Goal: Task Accomplishment & Management: Complete application form

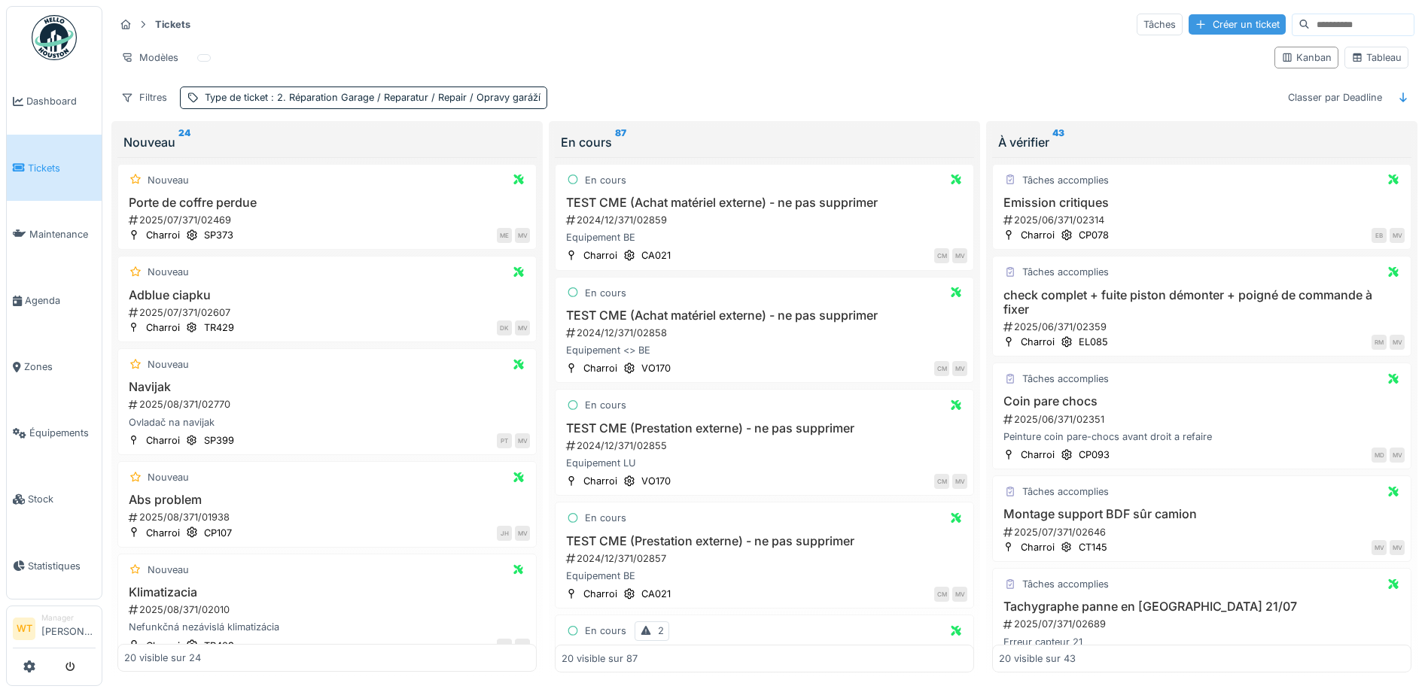
click at [1206, 20] on div "Créer un ticket" at bounding box center [1236, 24] width 97 height 20
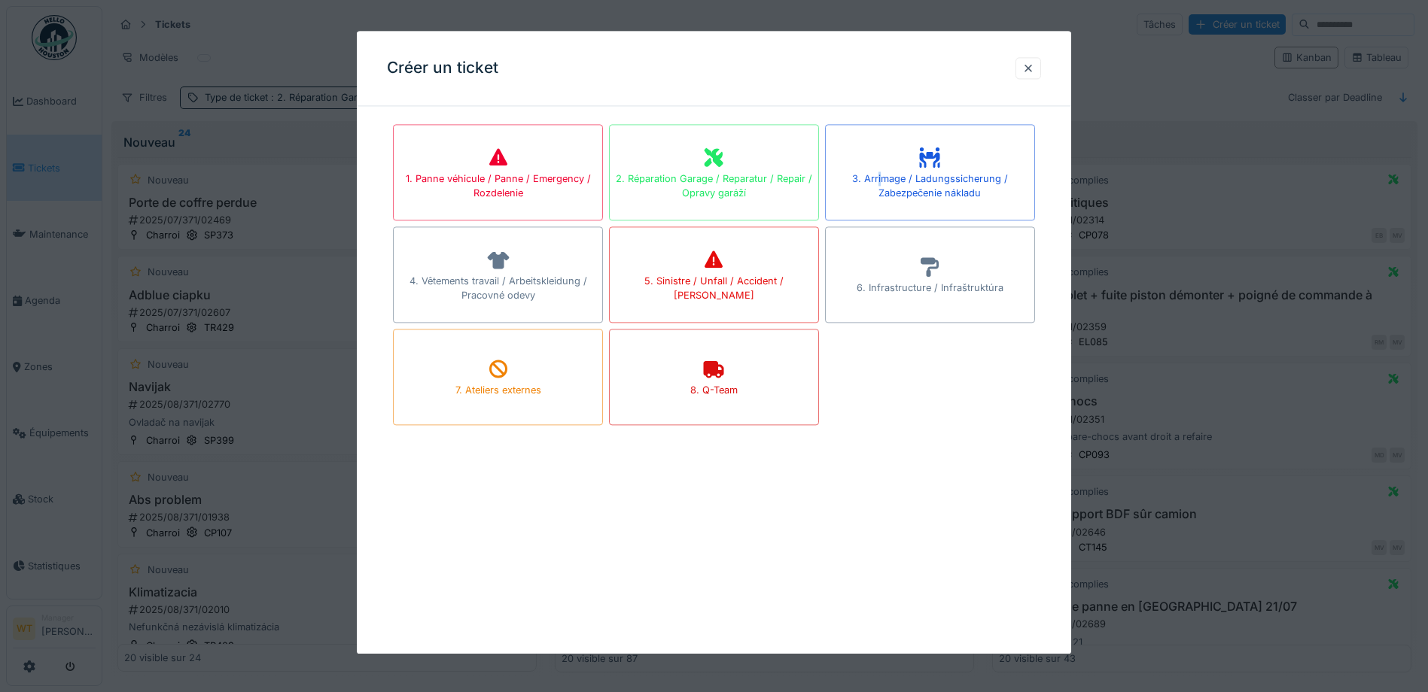
click at [885, 180] on div "3. Arrimage / Ladungssicherung / Zabezpečenie nákladu" at bounding box center [930, 186] width 208 height 29
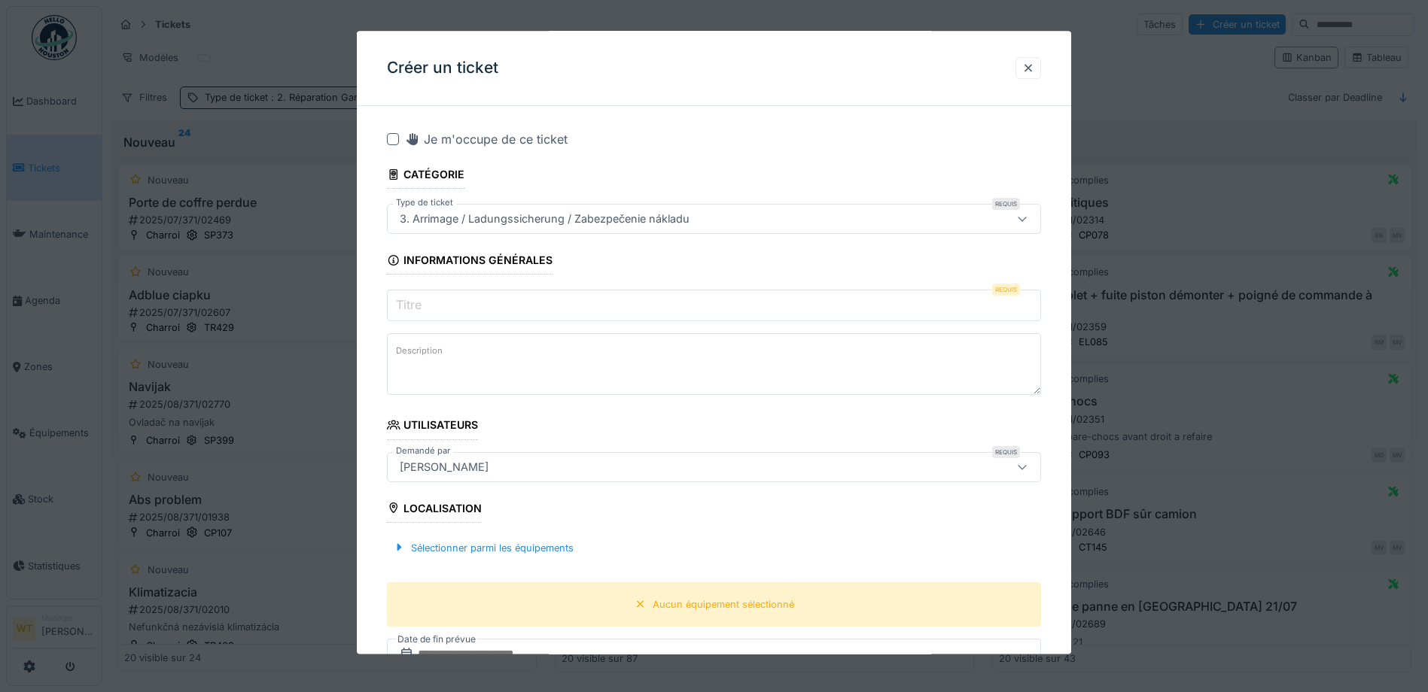
click at [570, 309] on input "Titre" at bounding box center [714, 307] width 654 height 32
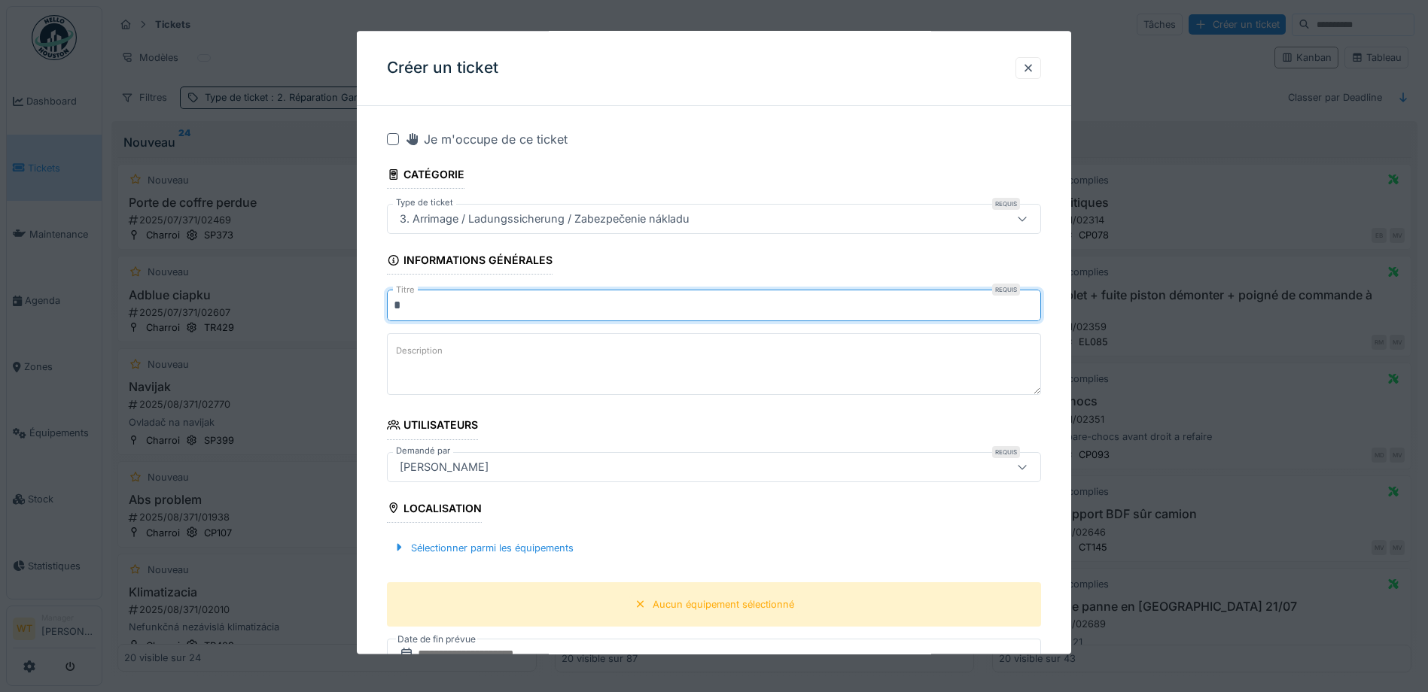
type input "*"
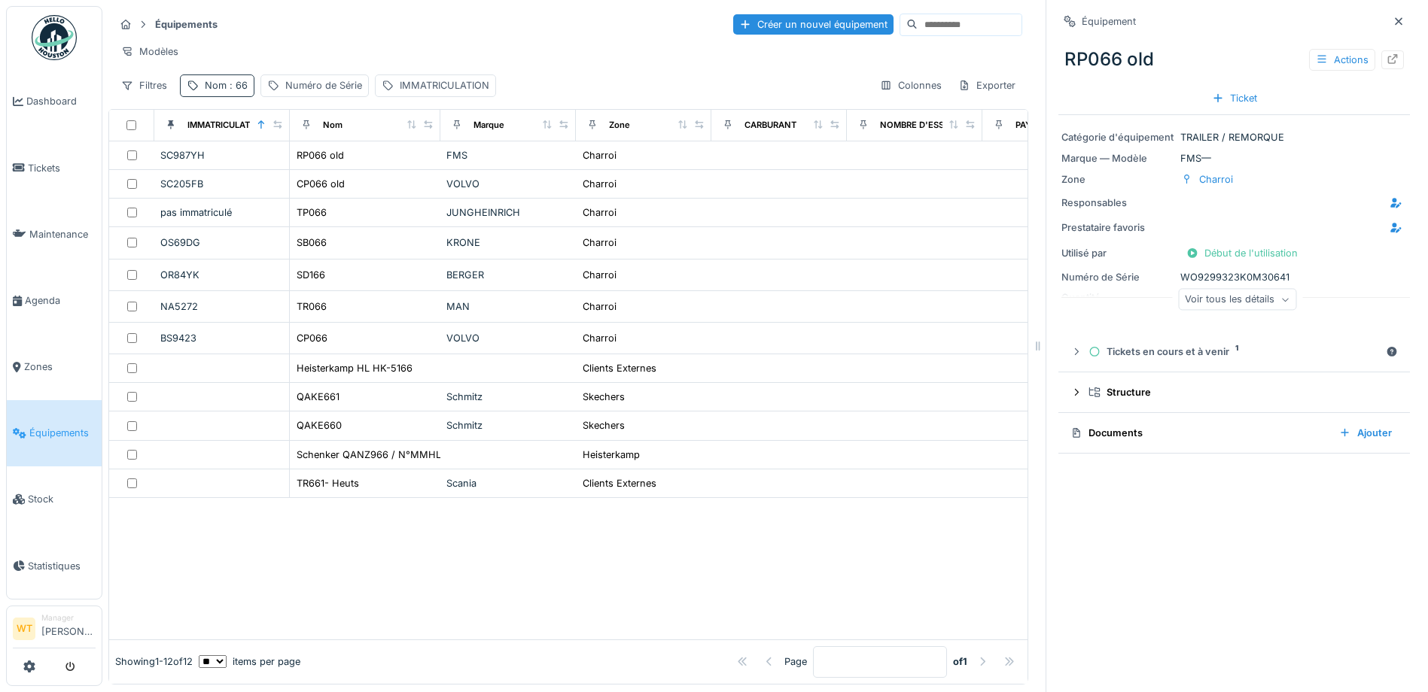
click at [222, 90] on div "Nom : 66" at bounding box center [226, 85] width 43 height 14
drag, startPoint x: 345, startPoint y: 170, endPoint x: 291, endPoint y: 166, distance: 54.4
click at [324, 169] on icon at bounding box center [318, 169] width 12 height 10
click at [291, 166] on input "Nom" at bounding box center [262, 170] width 150 height 32
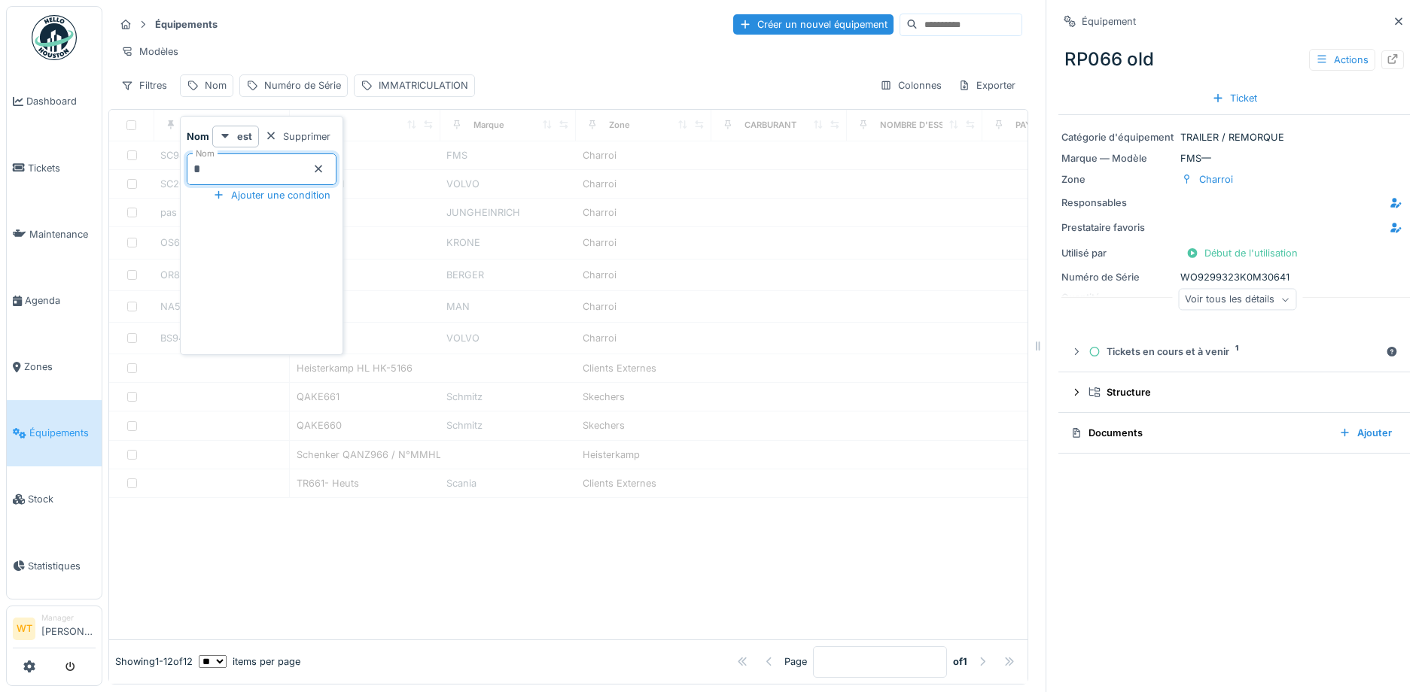
type input "**"
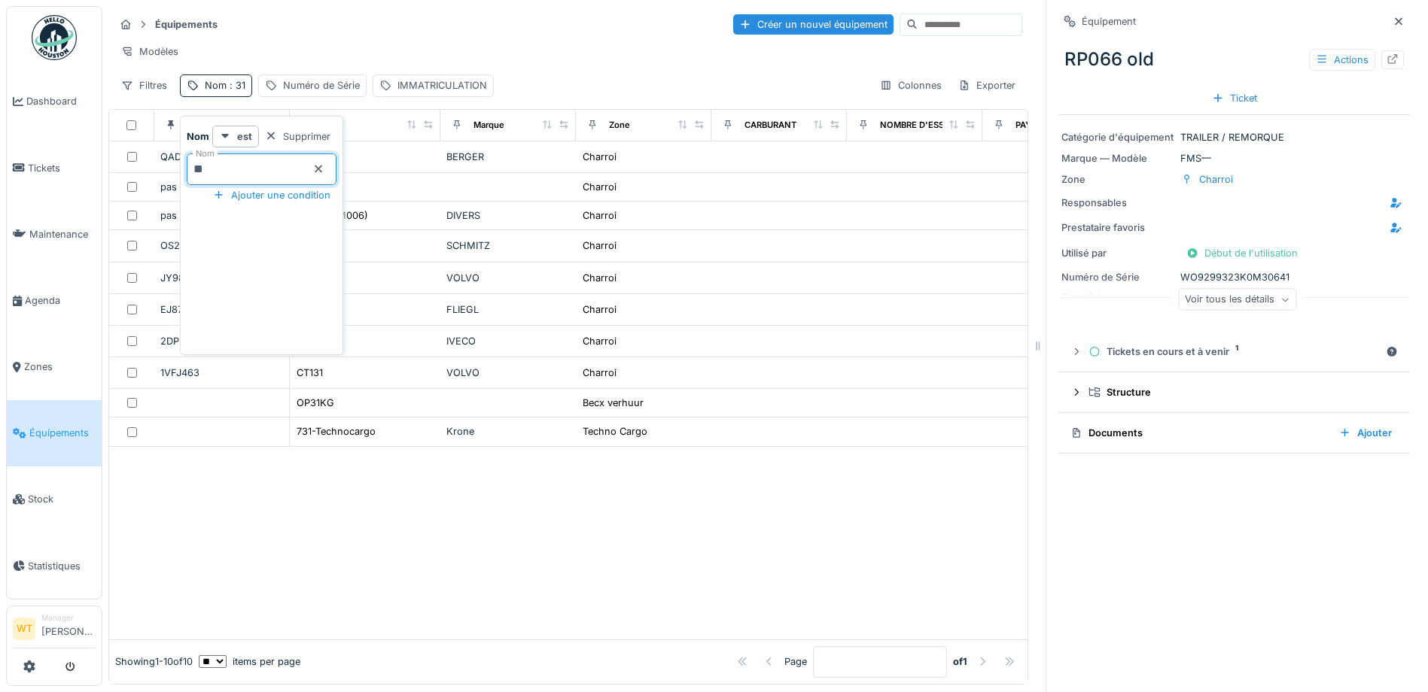
click at [372, 32] on div "Équipements Créer un nouvel équipement" at bounding box center [568, 24] width 908 height 25
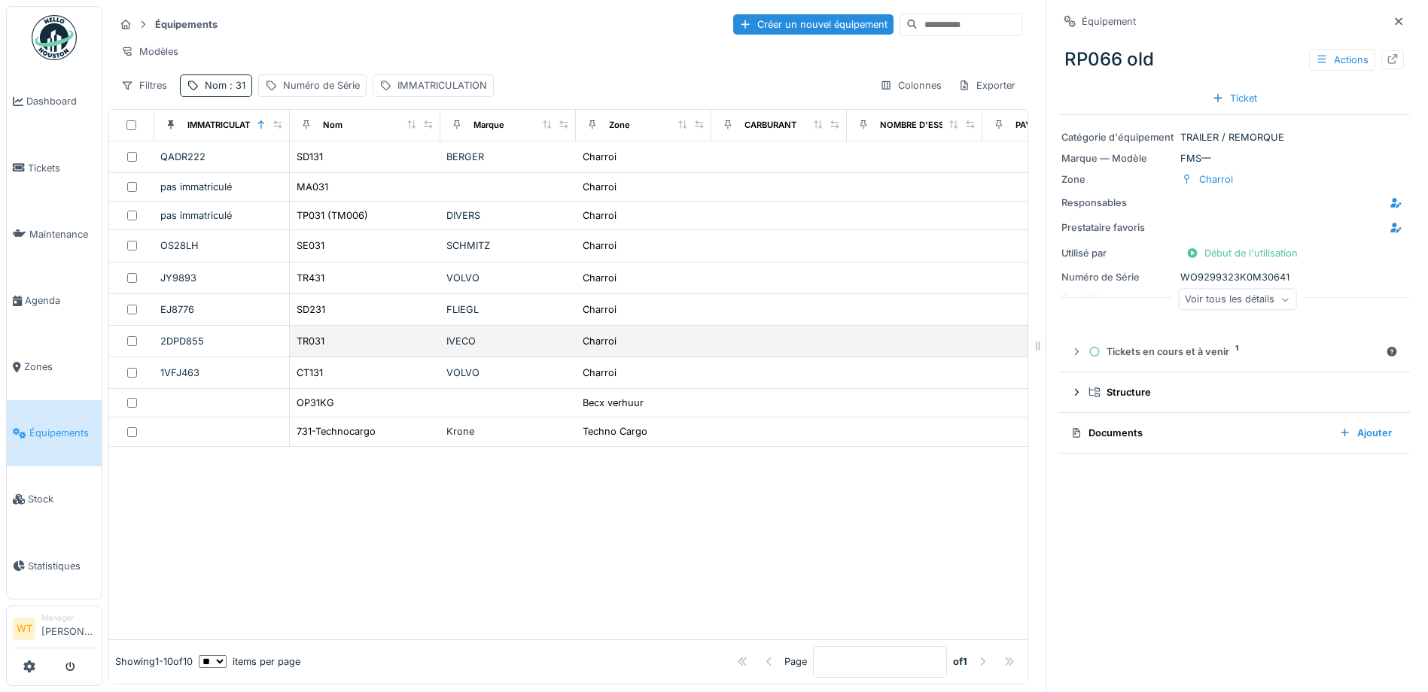
click at [329, 349] on div "TR031" at bounding box center [365, 341] width 138 height 16
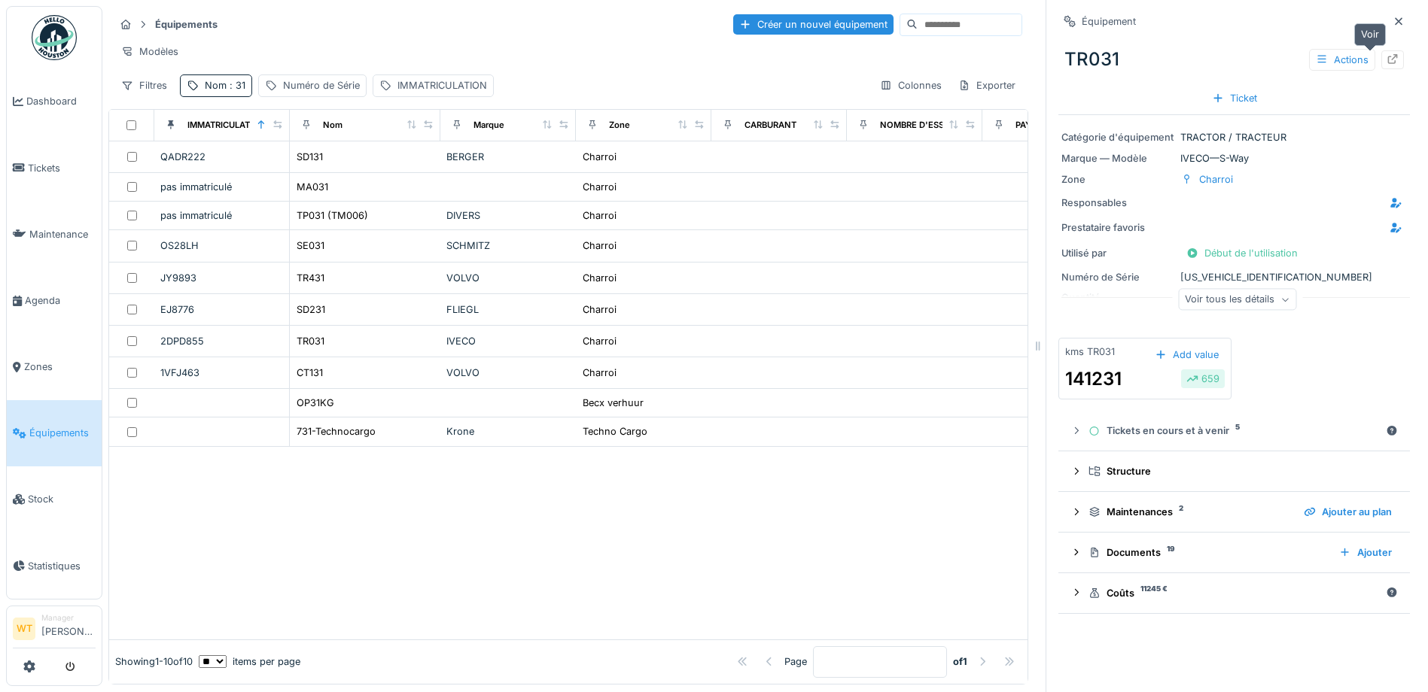
click at [1386, 59] on icon at bounding box center [1392, 59] width 12 height 10
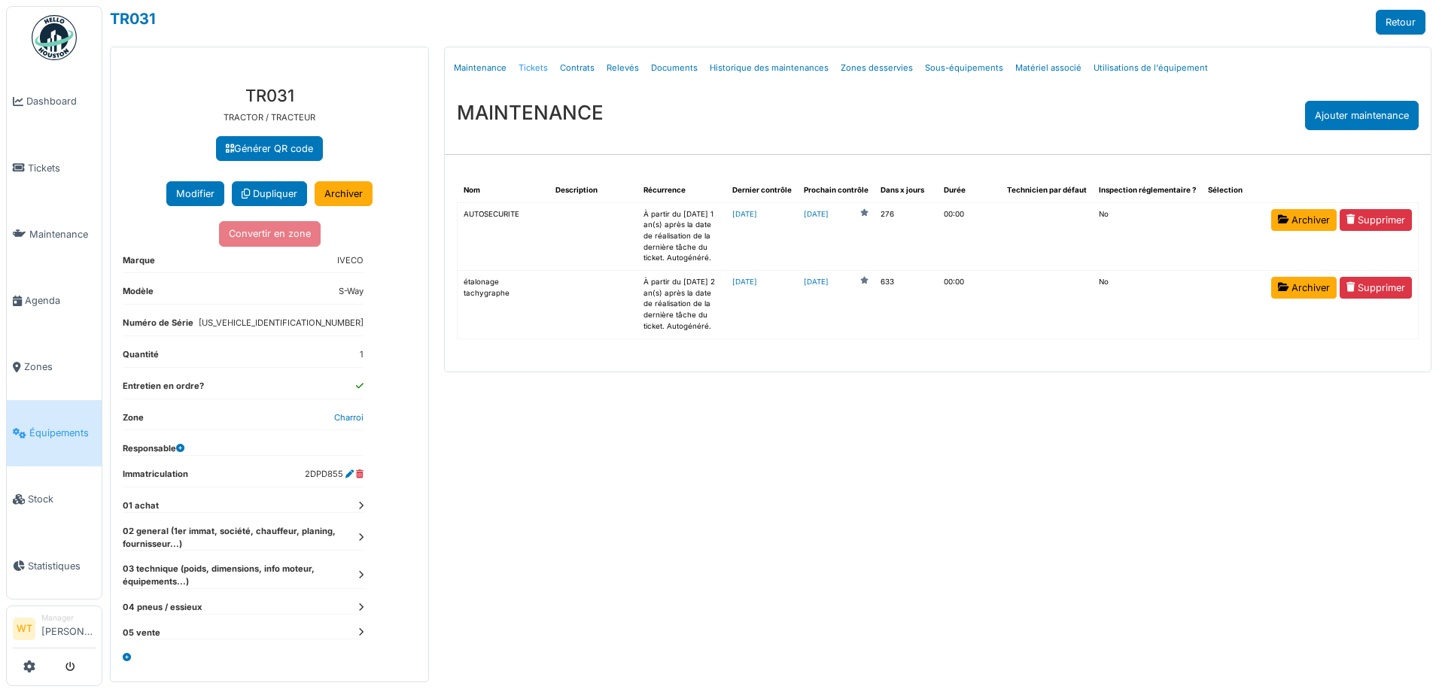
click at [525, 68] on link "Tickets" at bounding box center [533, 67] width 41 height 35
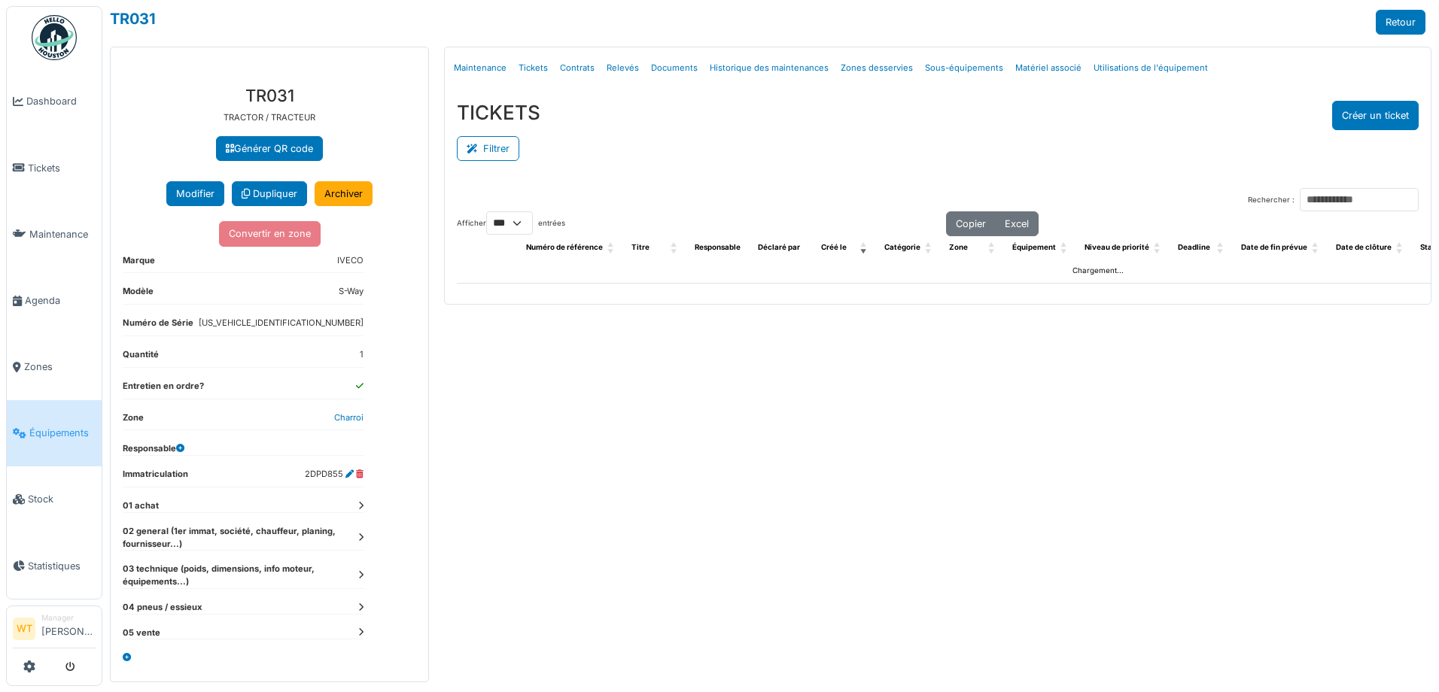
select select "***"
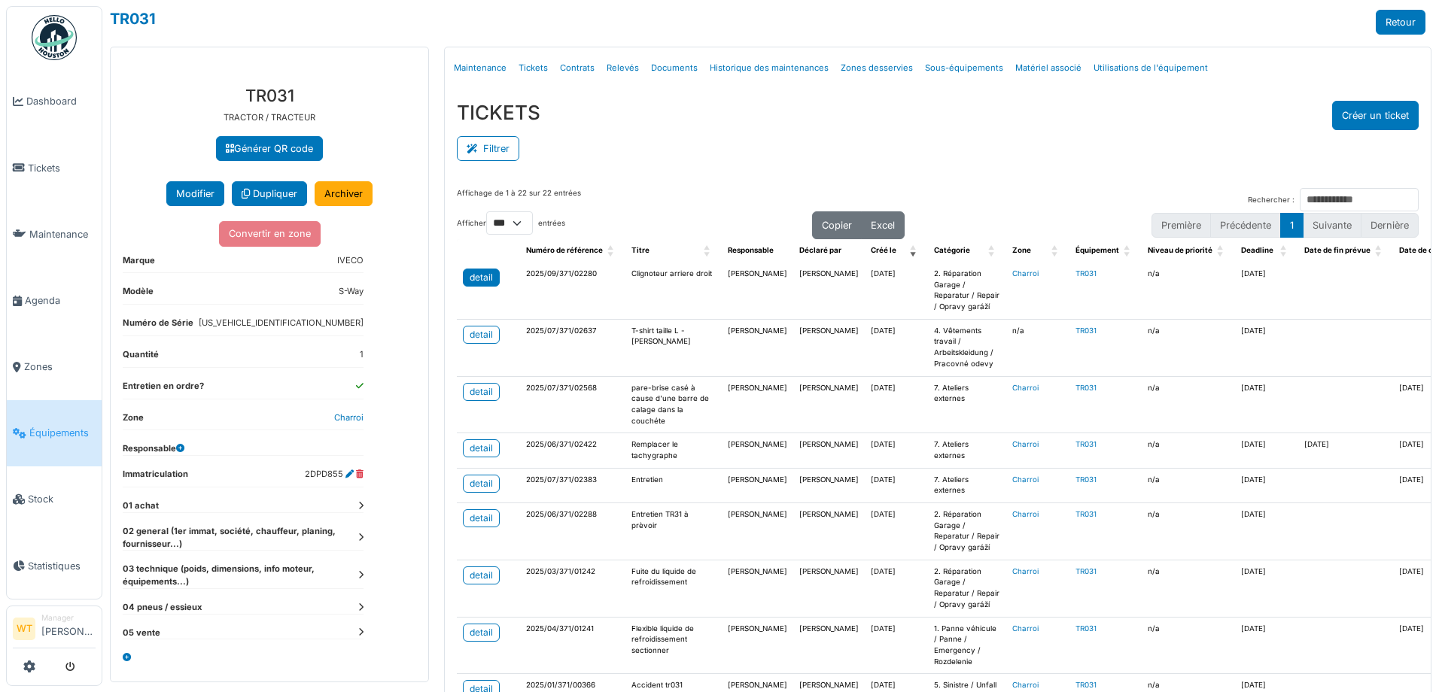
click at [471, 278] on div "detail" at bounding box center [481, 278] width 23 height 14
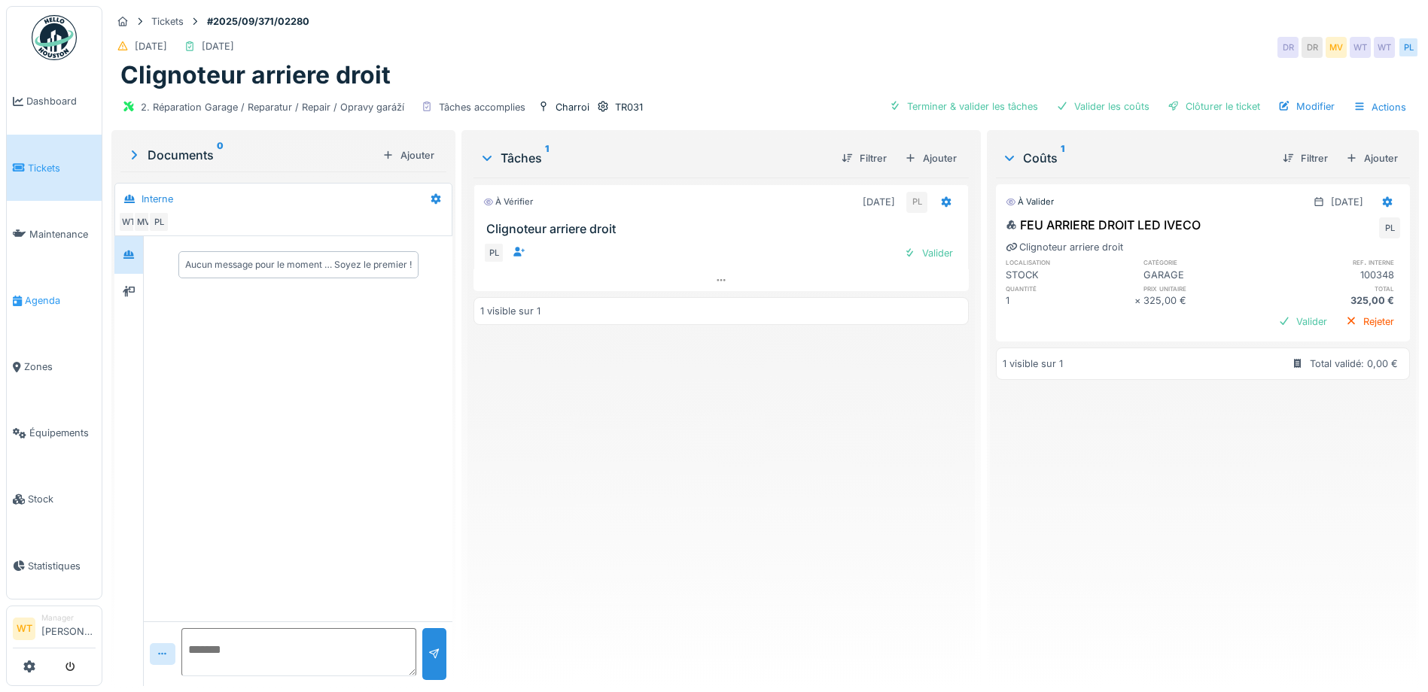
click at [62, 297] on span "Agenda" at bounding box center [60, 301] width 71 height 14
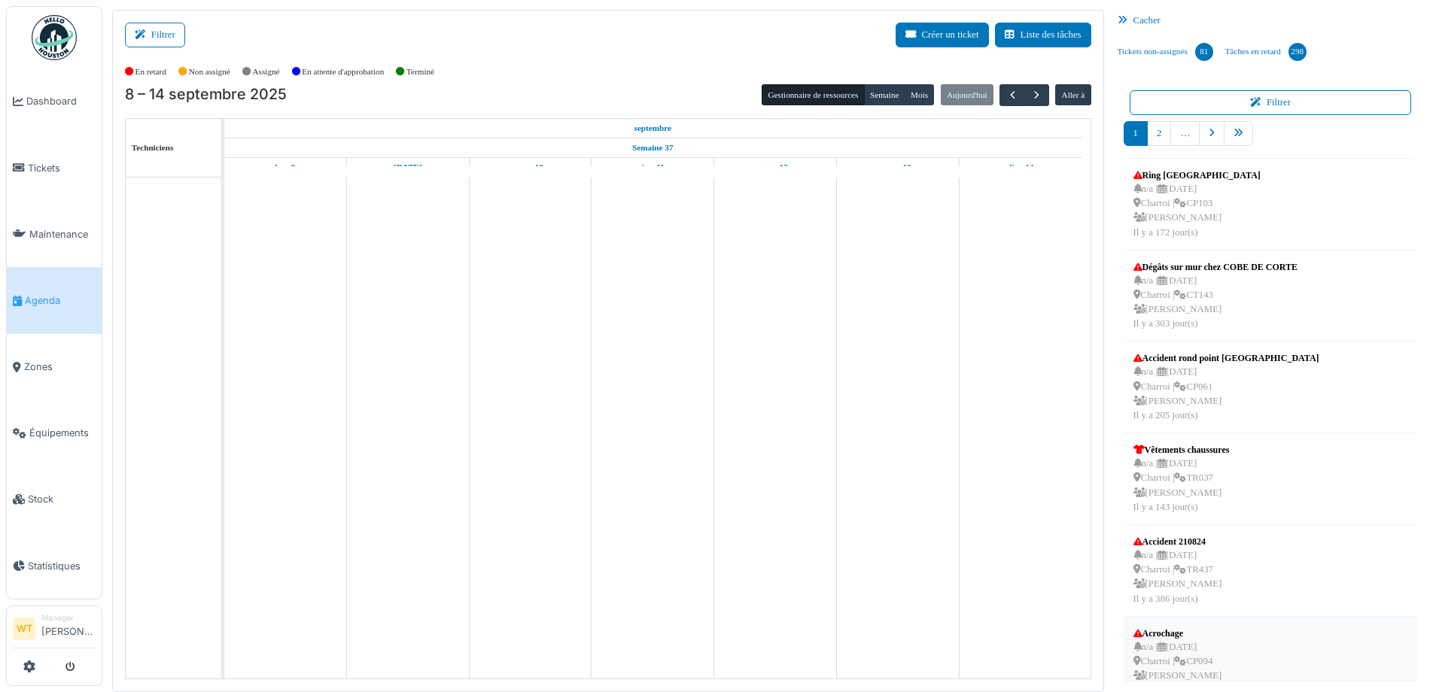
scroll to position [391, 0]
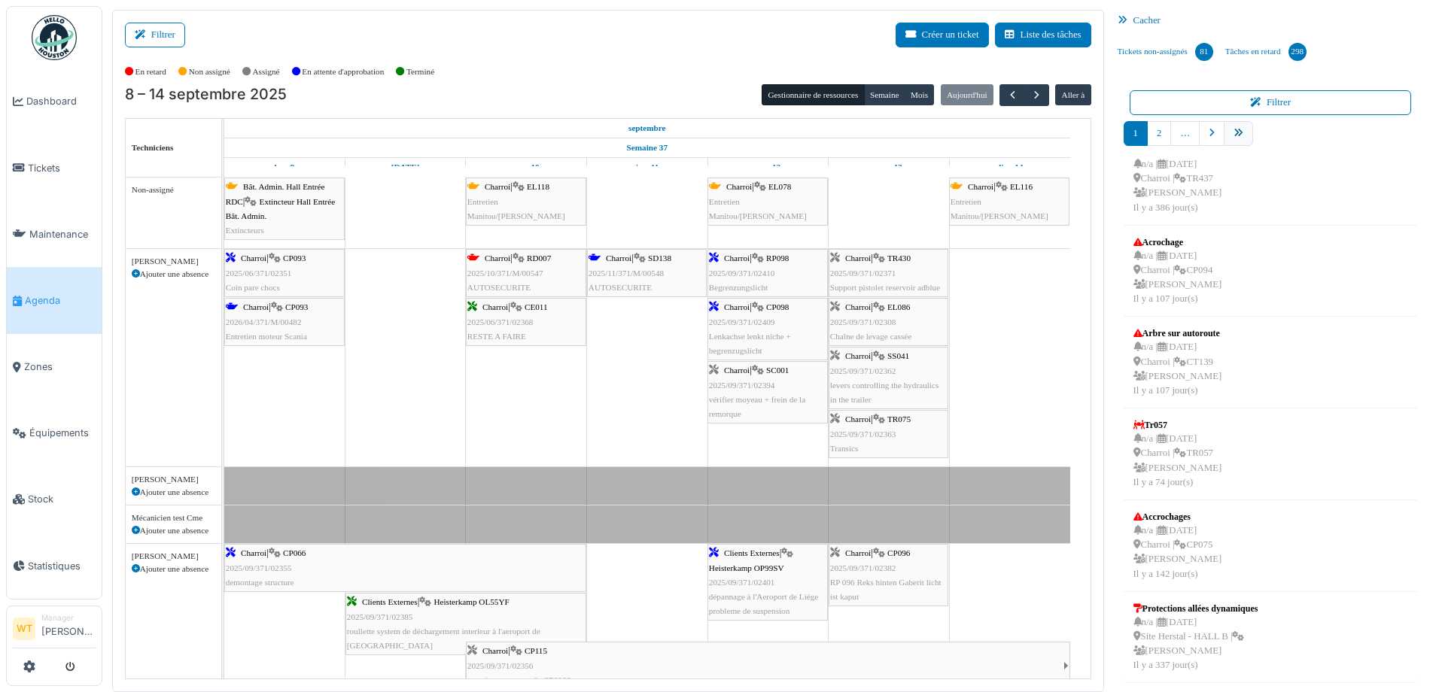
click at [1233, 140] on link "pager" at bounding box center [1238, 133] width 29 height 25
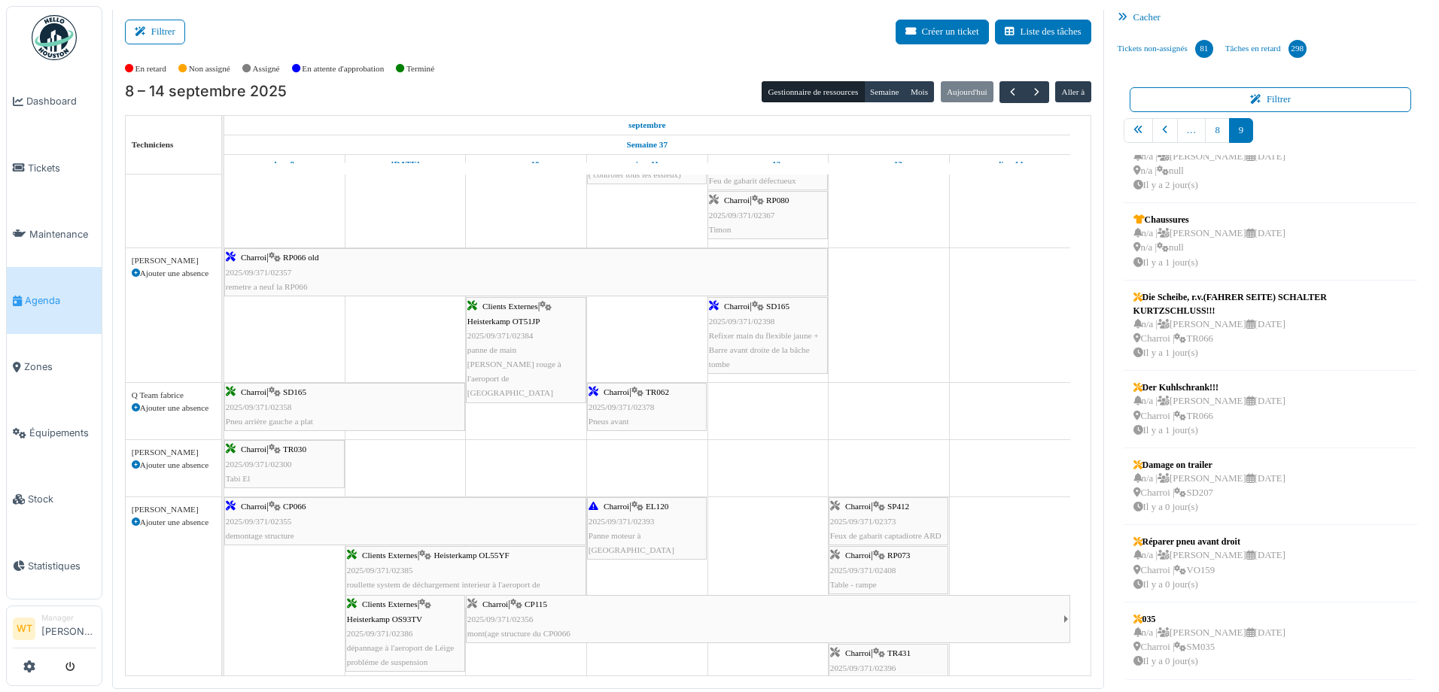
scroll to position [677, 0]
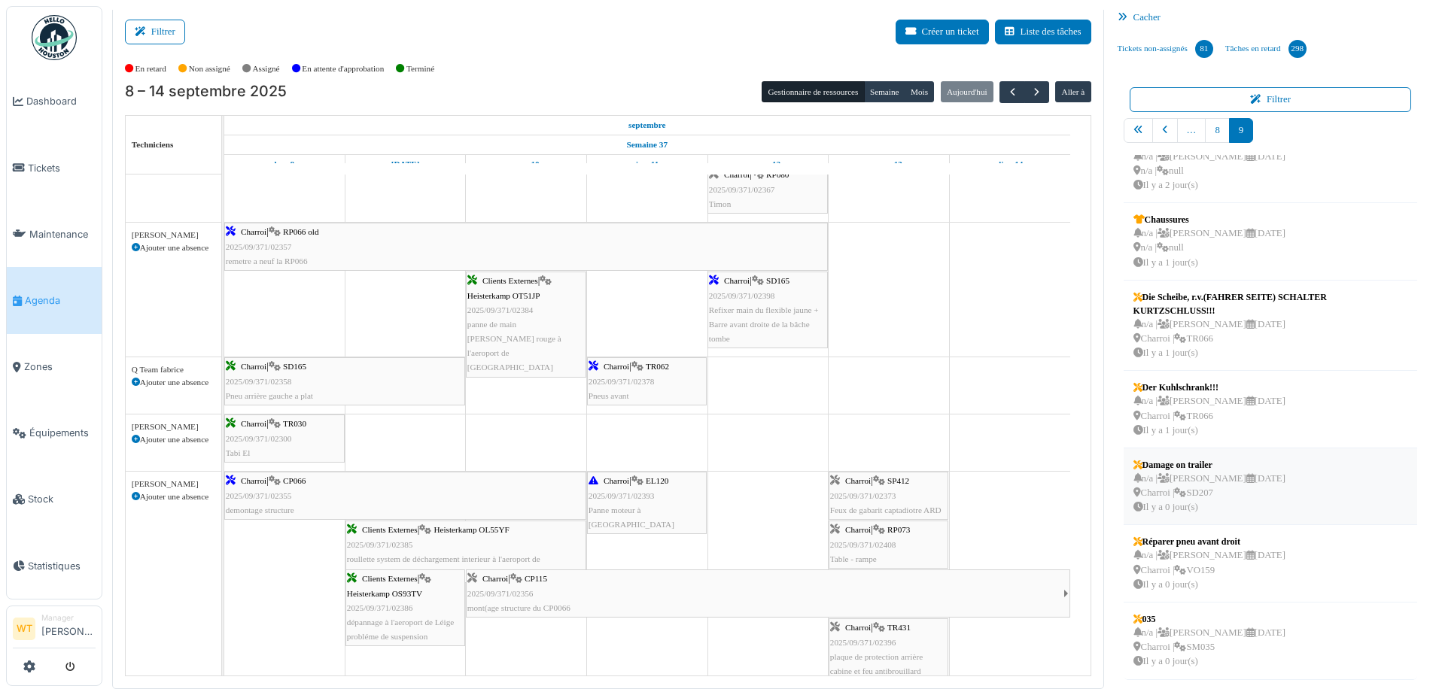
click at [1179, 497] on icon at bounding box center [1180, 493] width 12 height 10
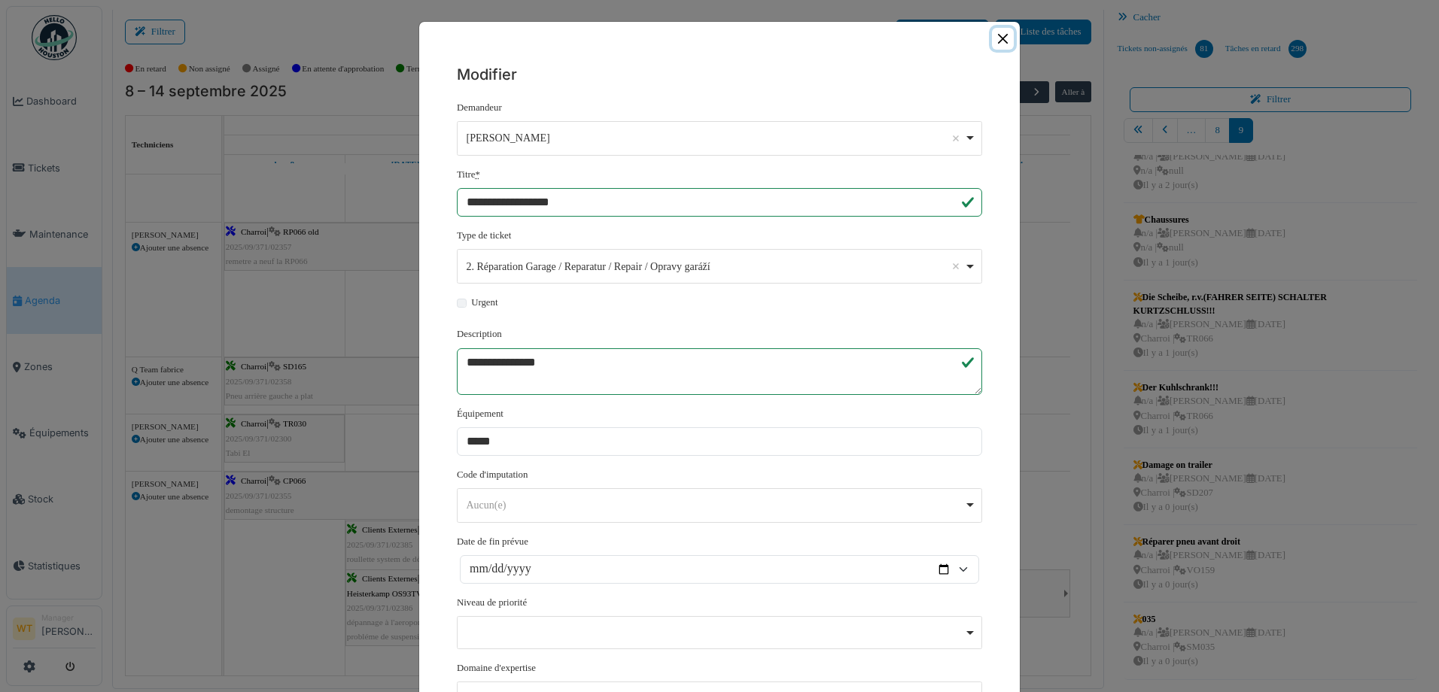
click at [995, 35] on button "Close" at bounding box center [1003, 39] width 22 height 22
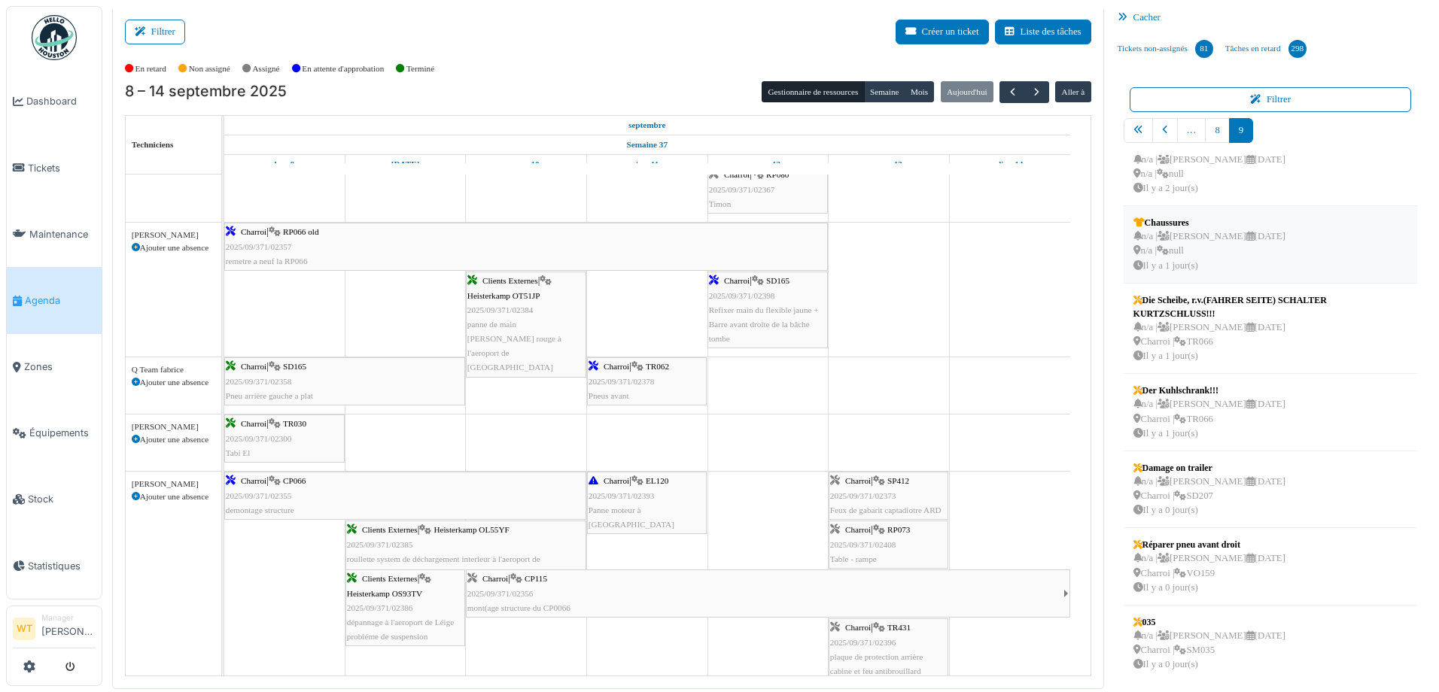
scroll to position [0, 0]
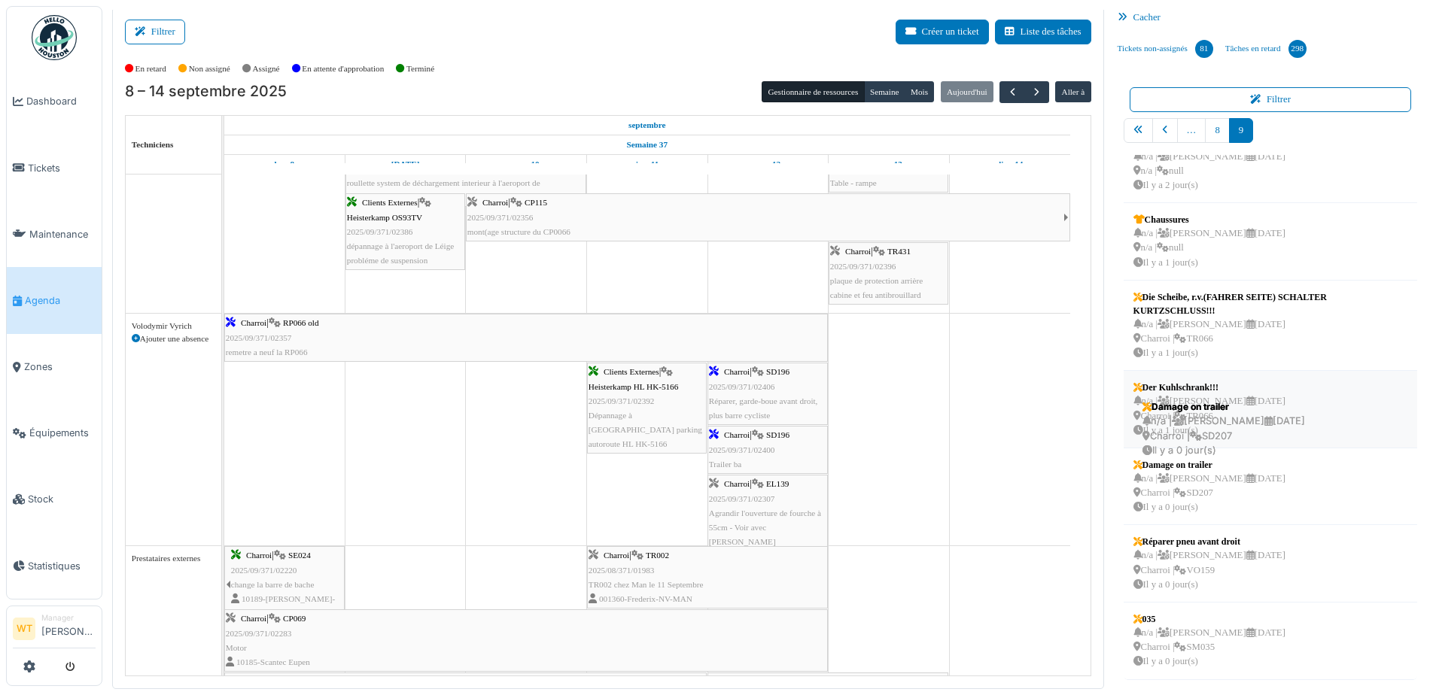
drag, startPoint x: 1186, startPoint y: 503, endPoint x: 1204, endPoint y: 446, distance: 60.7
click at [1204, 446] on ul "Vos dans pneu avant gauche n/a | Marc Vasen 13/09/2025 Charroi | VO175 Il y a 6…" at bounding box center [1271, 417] width 294 height 525
click at [1207, 478] on div "n/a | Marc Vasen 19/09/2025 Charroi | SD207 Il y a 0 jour(s)" at bounding box center [1209, 494] width 152 height 44
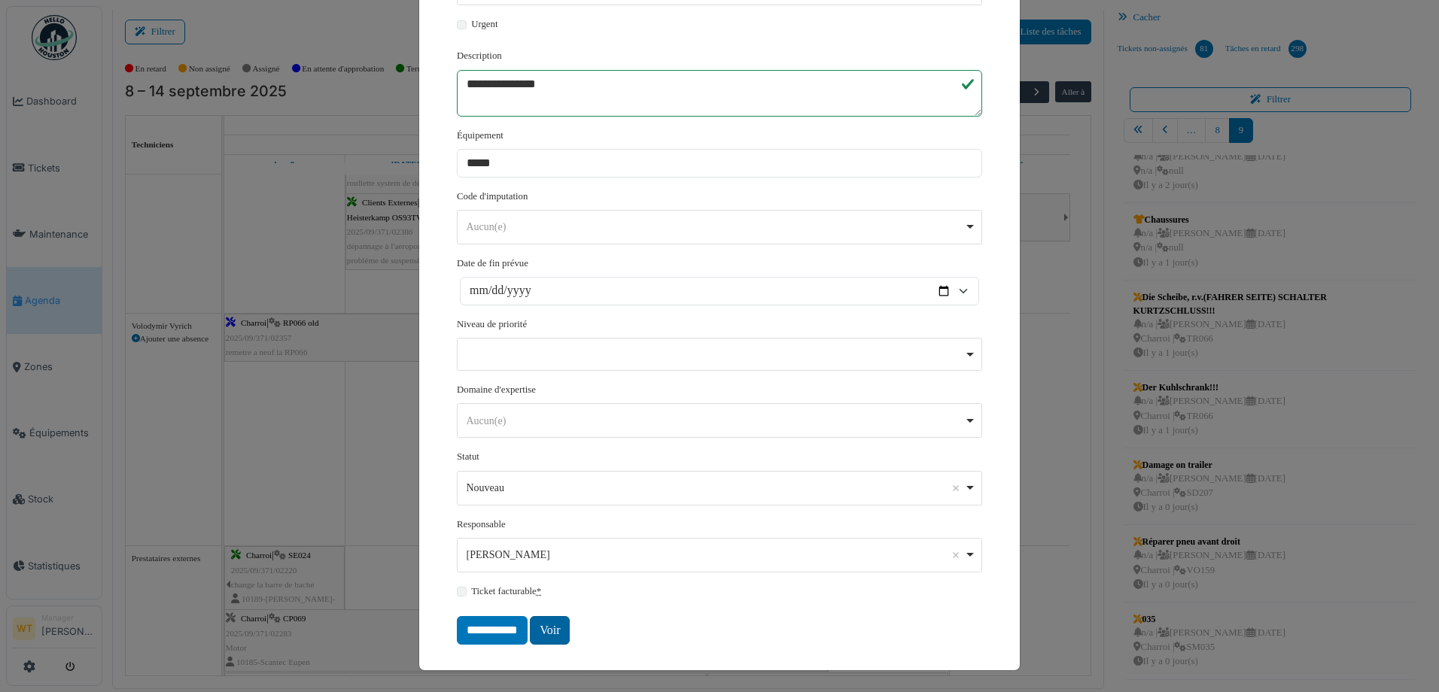
click at [534, 632] on link "Voir" at bounding box center [550, 630] width 40 height 29
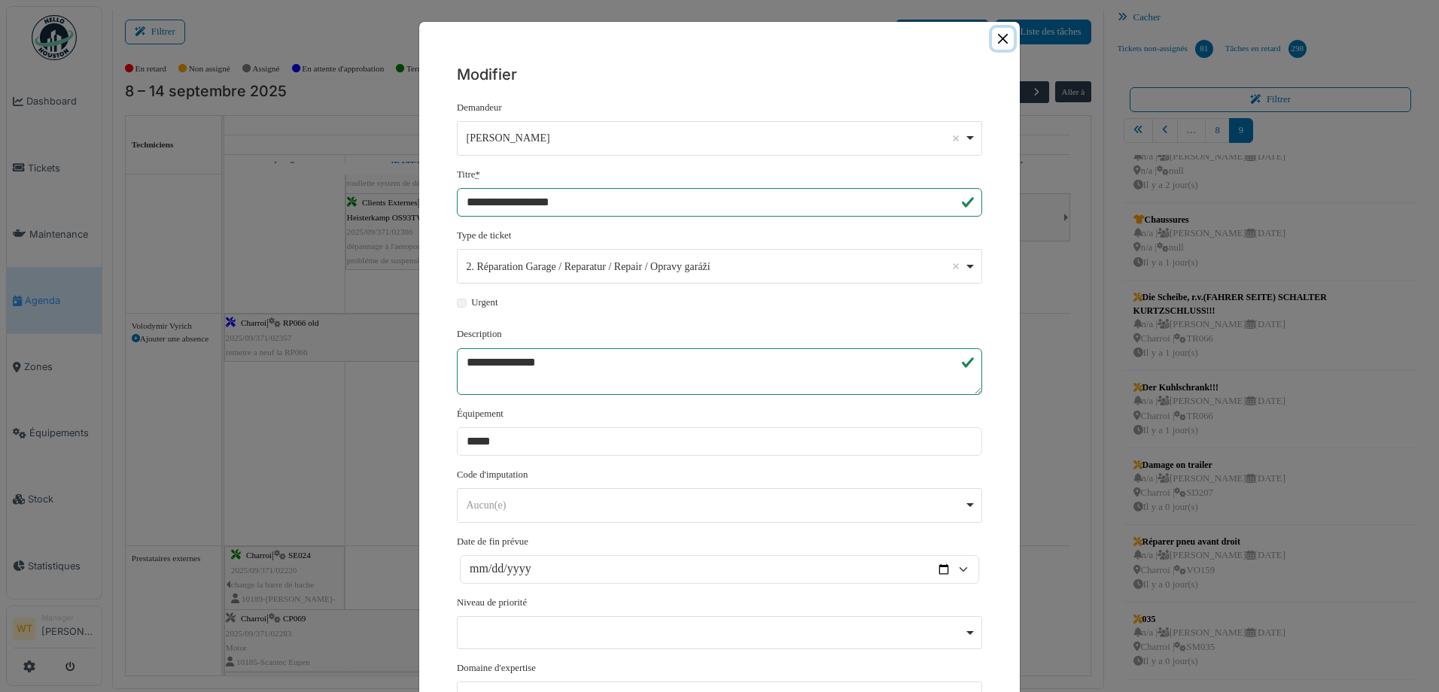
click at [995, 40] on button "Close" at bounding box center [1003, 39] width 22 height 22
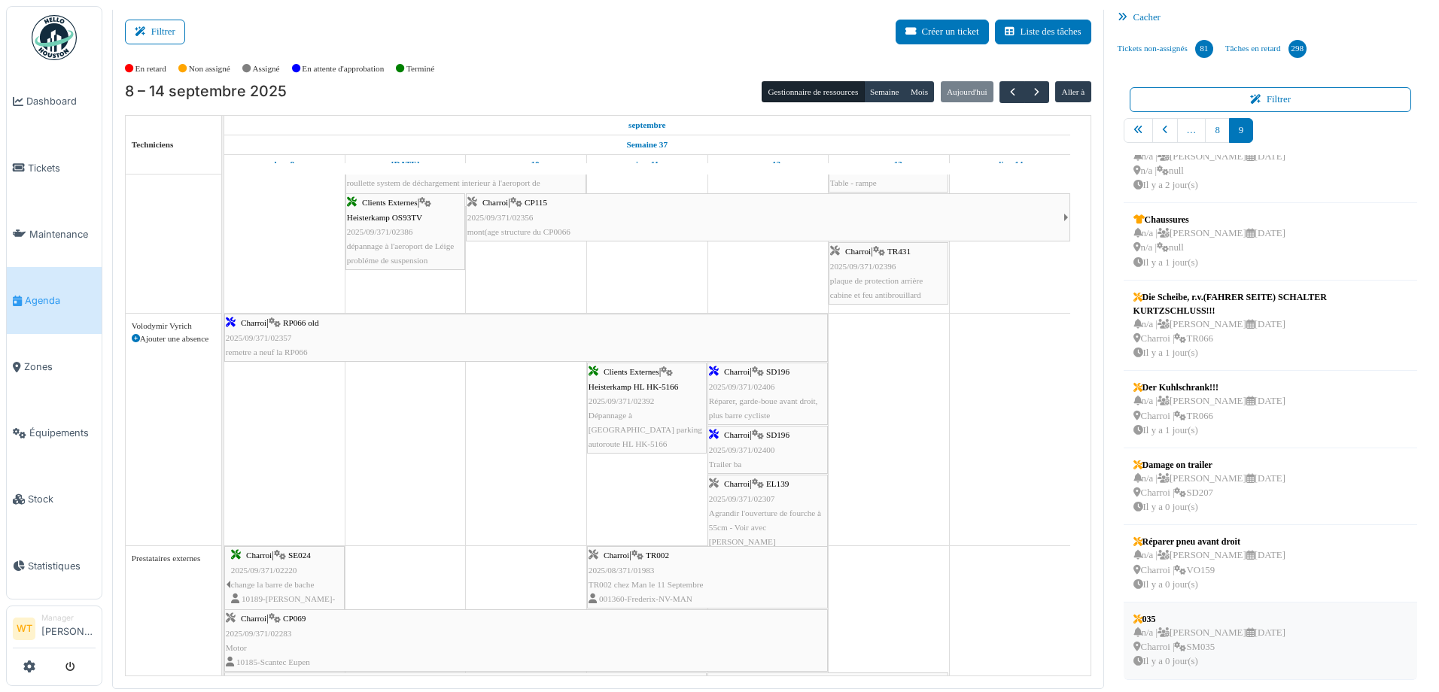
click at [1233, 646] on div "n/a | Marc Vasen 19/09/2025 Charroi | SM035 Il y a 0 jour(s)" at bounding box center [1209, 648] width 152 height 44
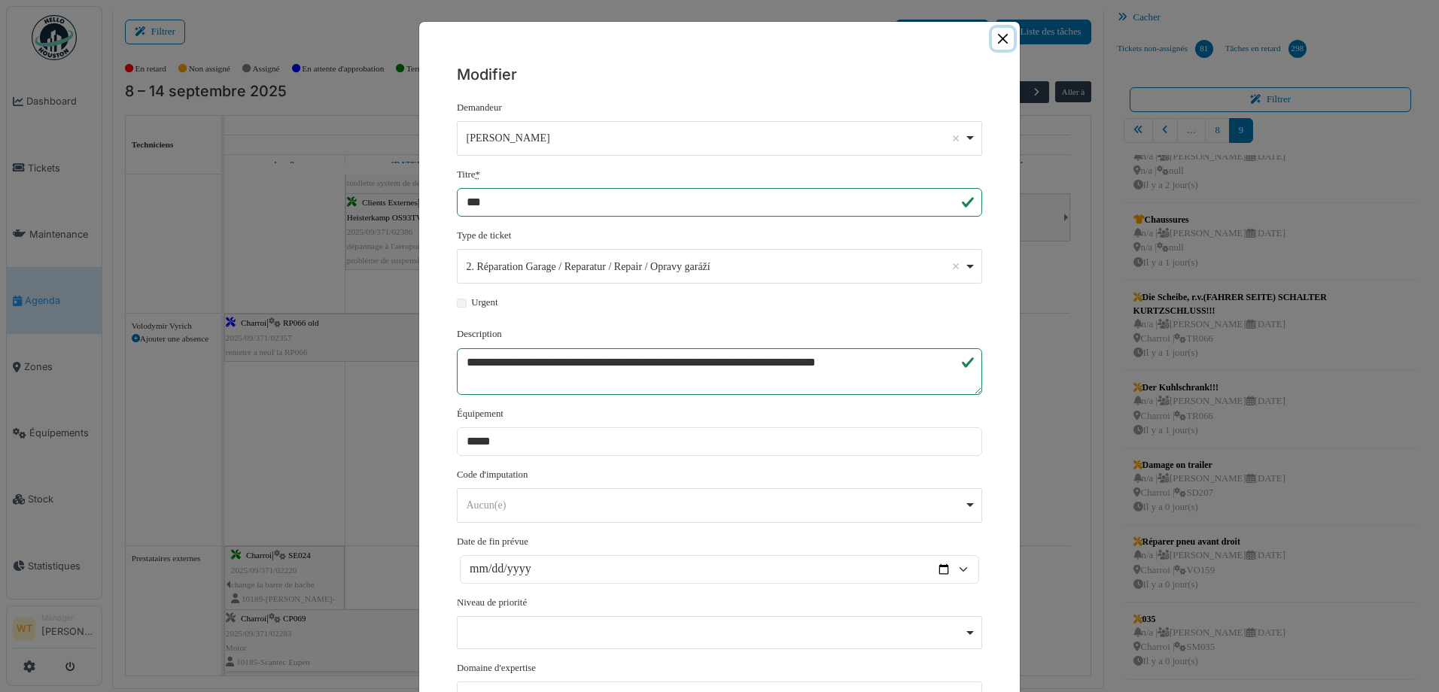
click at [995, 47] on button "Close" at bounding box center [1003, 39] width 22 height 22
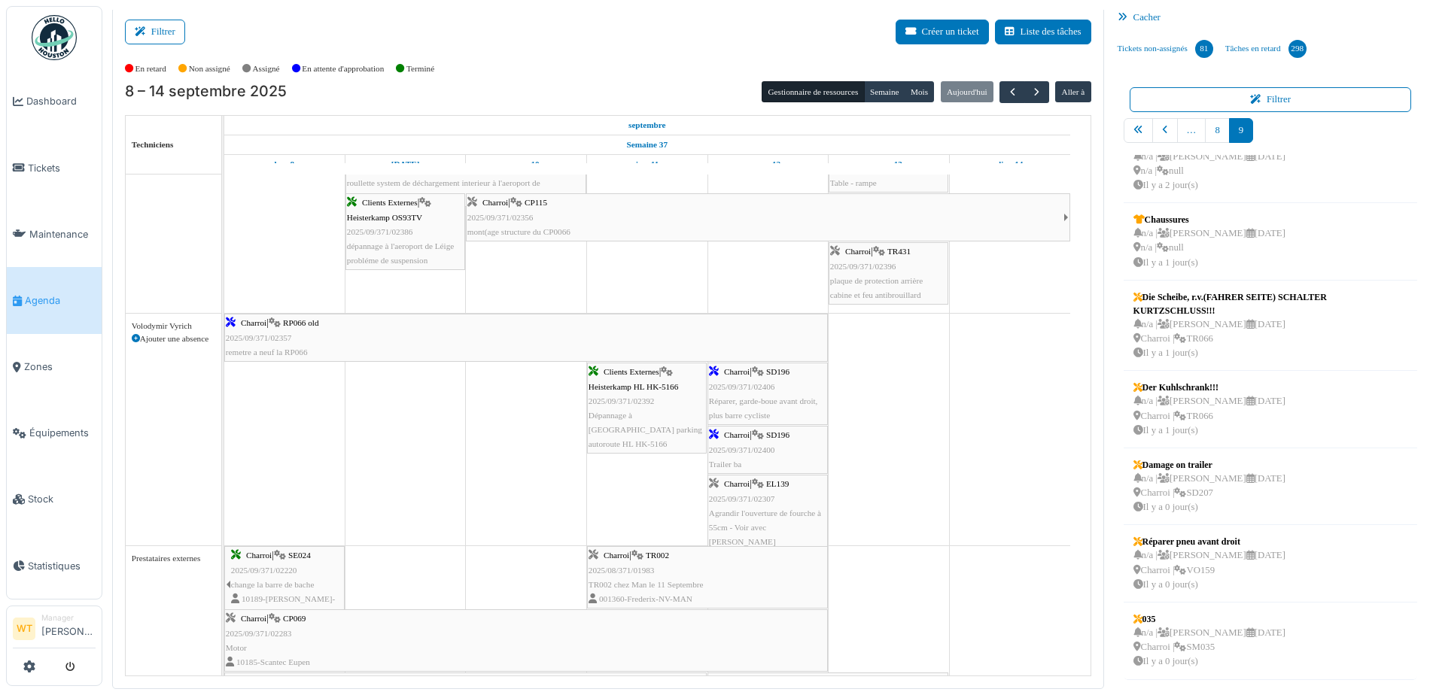
click at [17, 674] on div at bounding box center [54, 667] width 83 height 25
click at [28, 671] on icon at bounding box center [29, 667] width 12 height 12
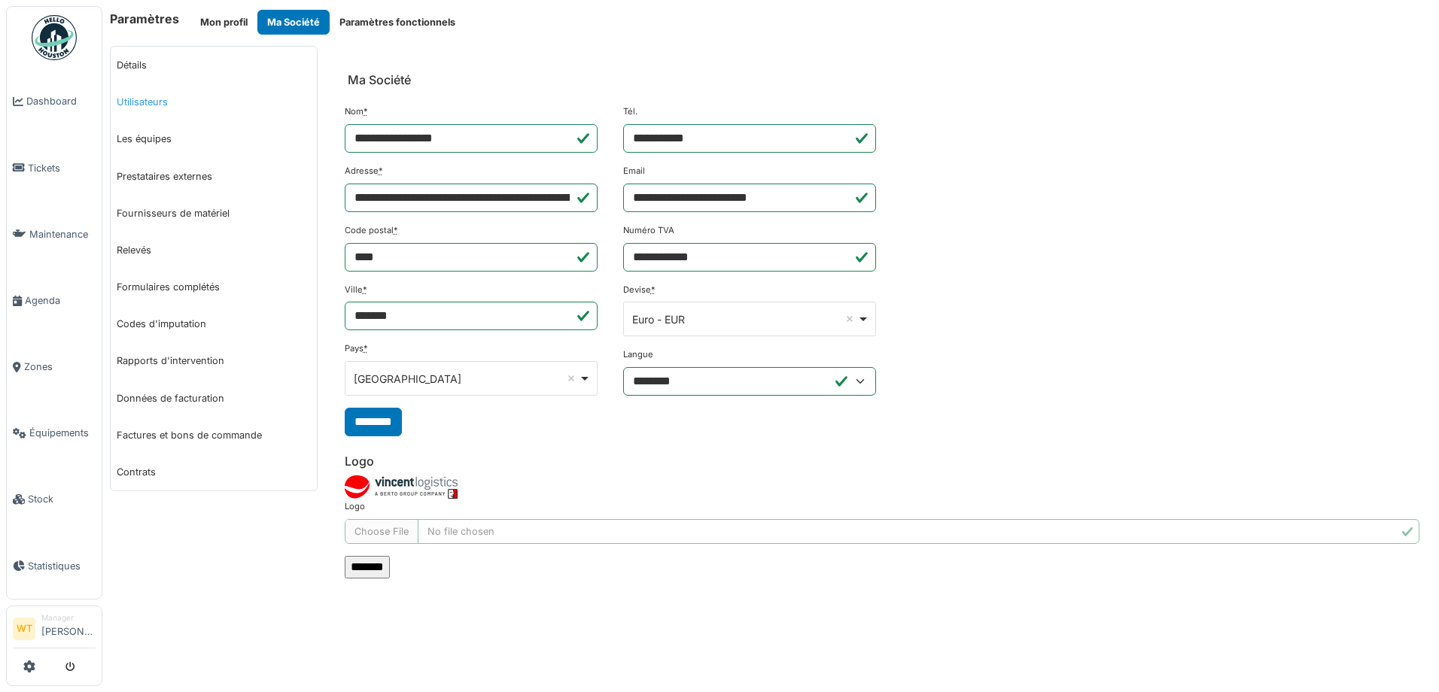
click at [175, 110] on link "Utilisateurs" at bounding box center [214, 102] width 206 height 37
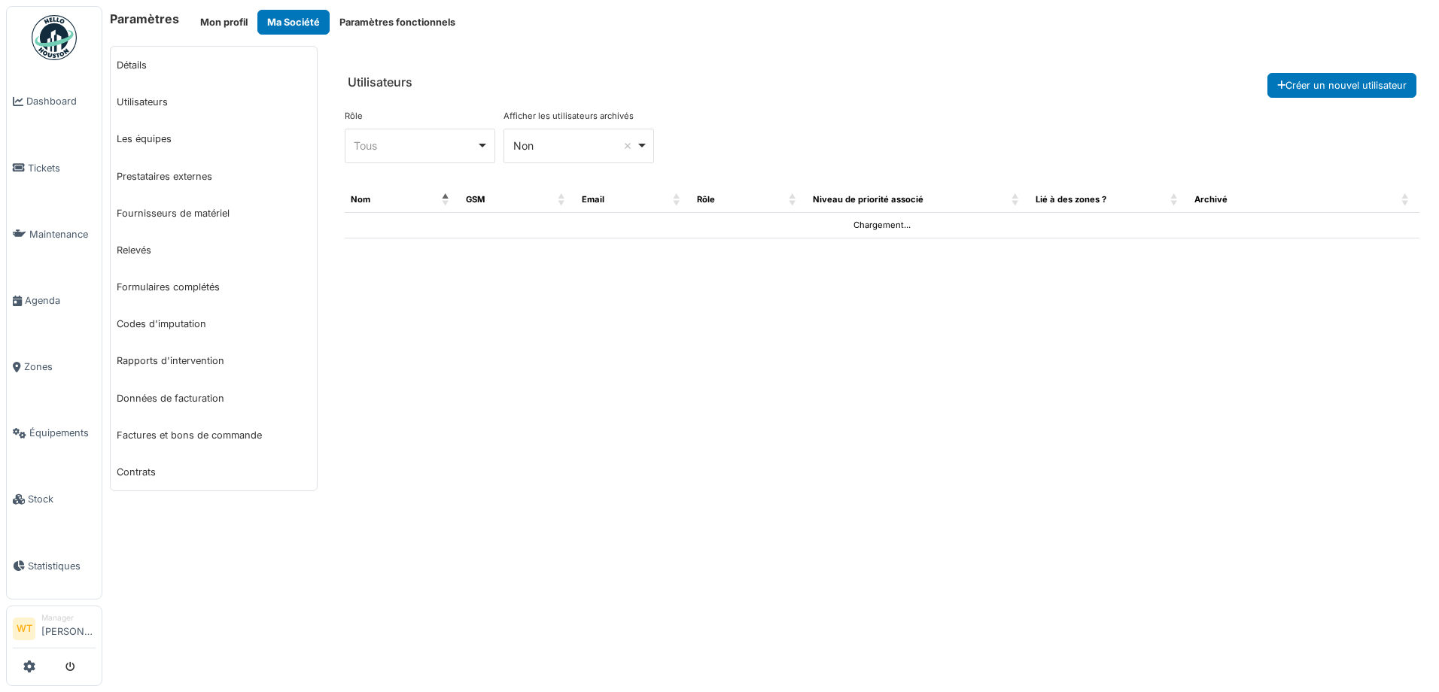
select select "***"
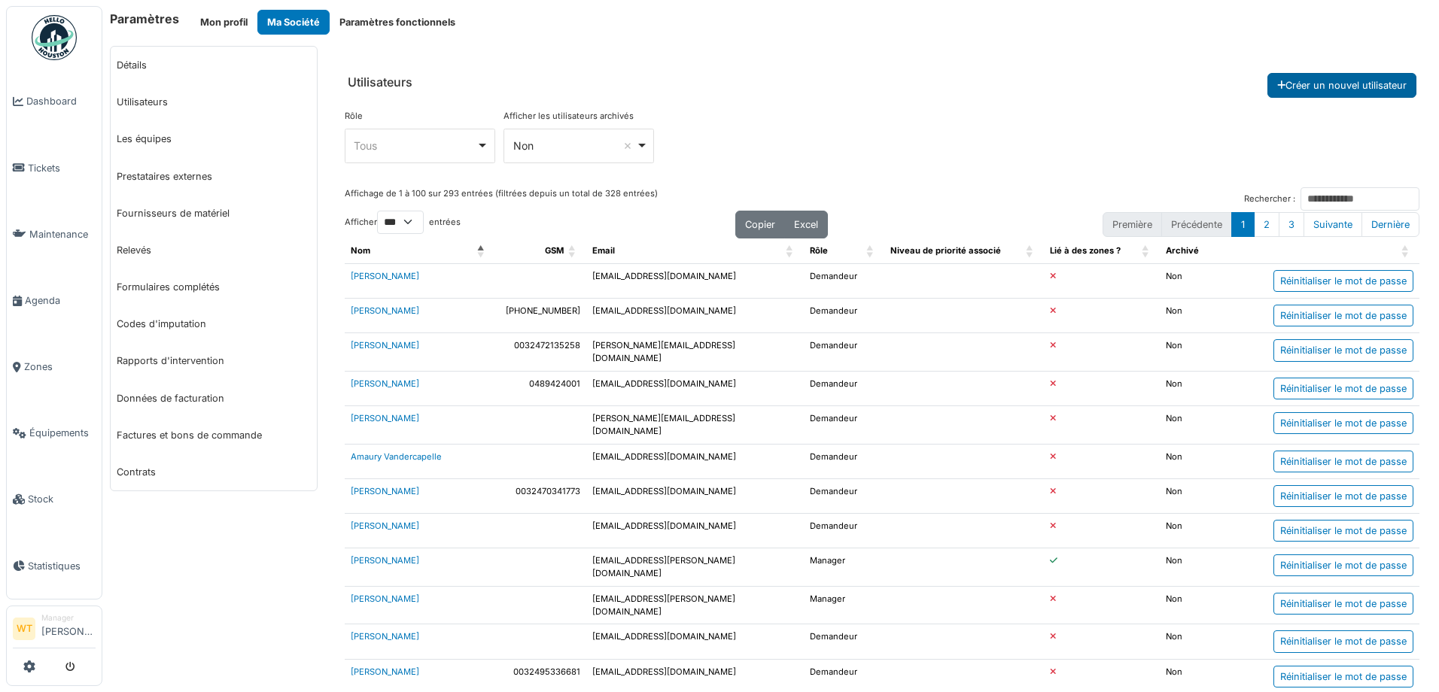
click at [1277, 90] on icon at bounding box center [1281, 86] width 8 height 10
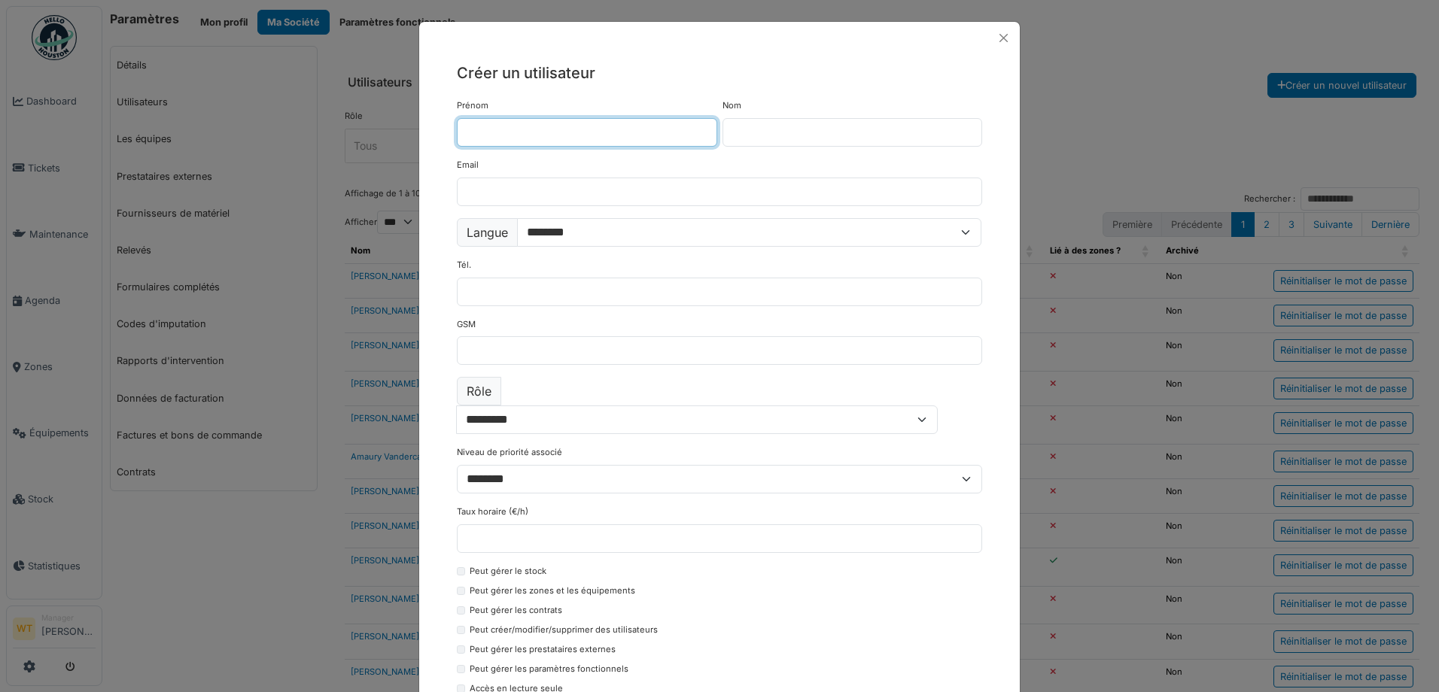
click at [609, 129] on input "Prénom" at bounding box center [587, 132] width 260 height 29
type input "*"
type input "******"
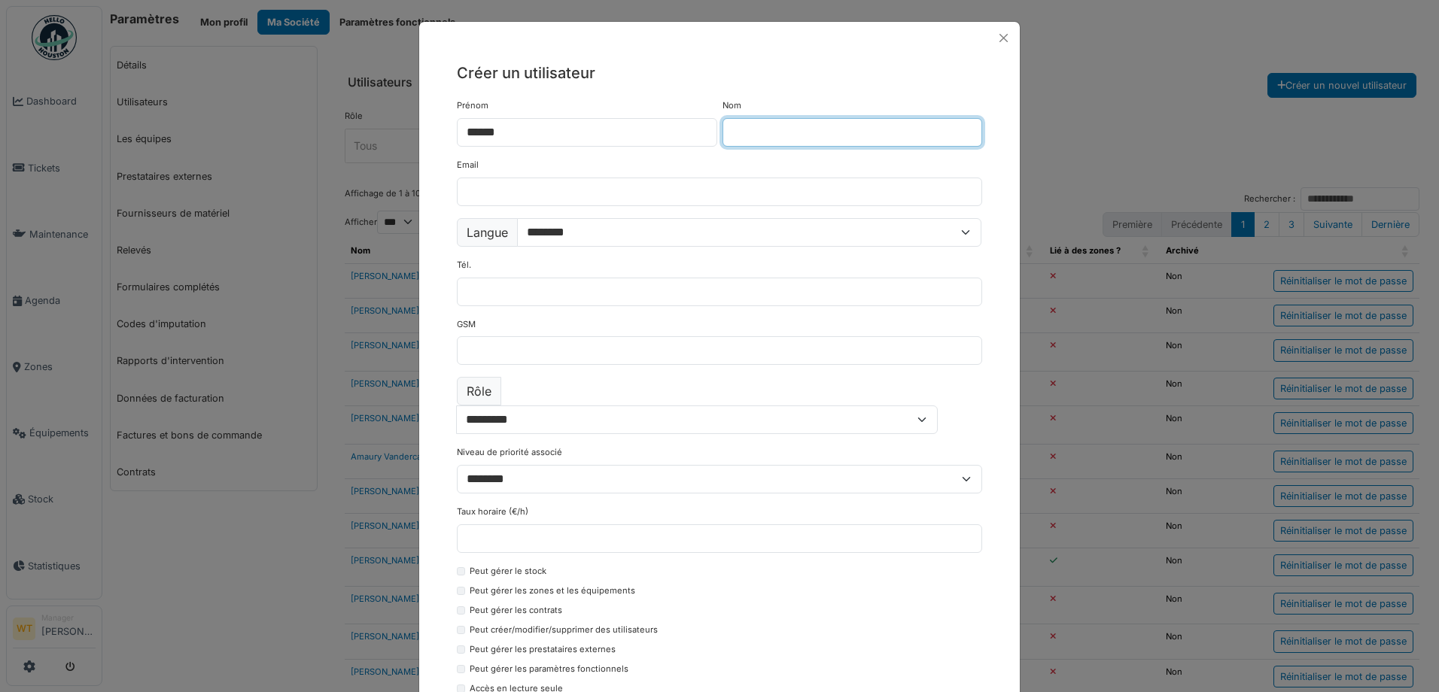
click at [821, 122] on input "Nom" at bounding box center [853, 132] width 260 height 29
type input "******"
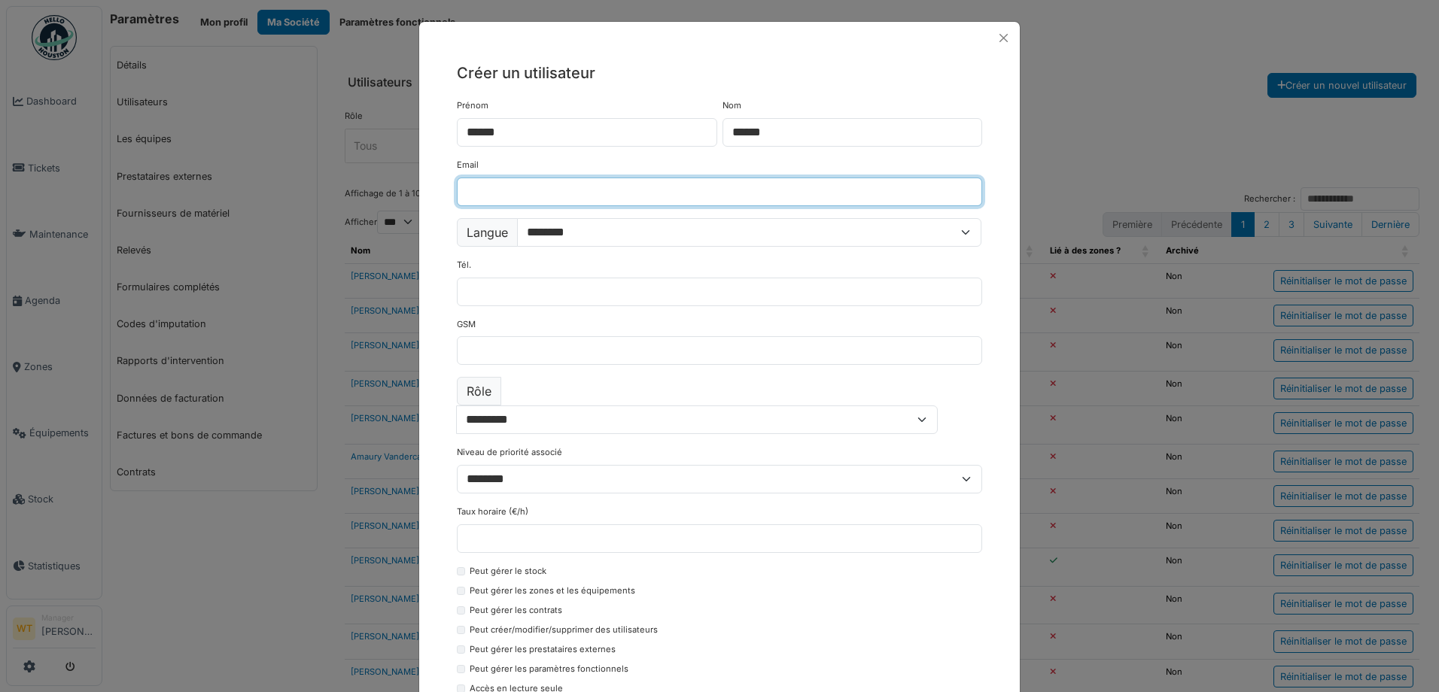
click at [543, 187] on input "Email" at bounding box center [719, 192] width 525 height 29
type input "**********"
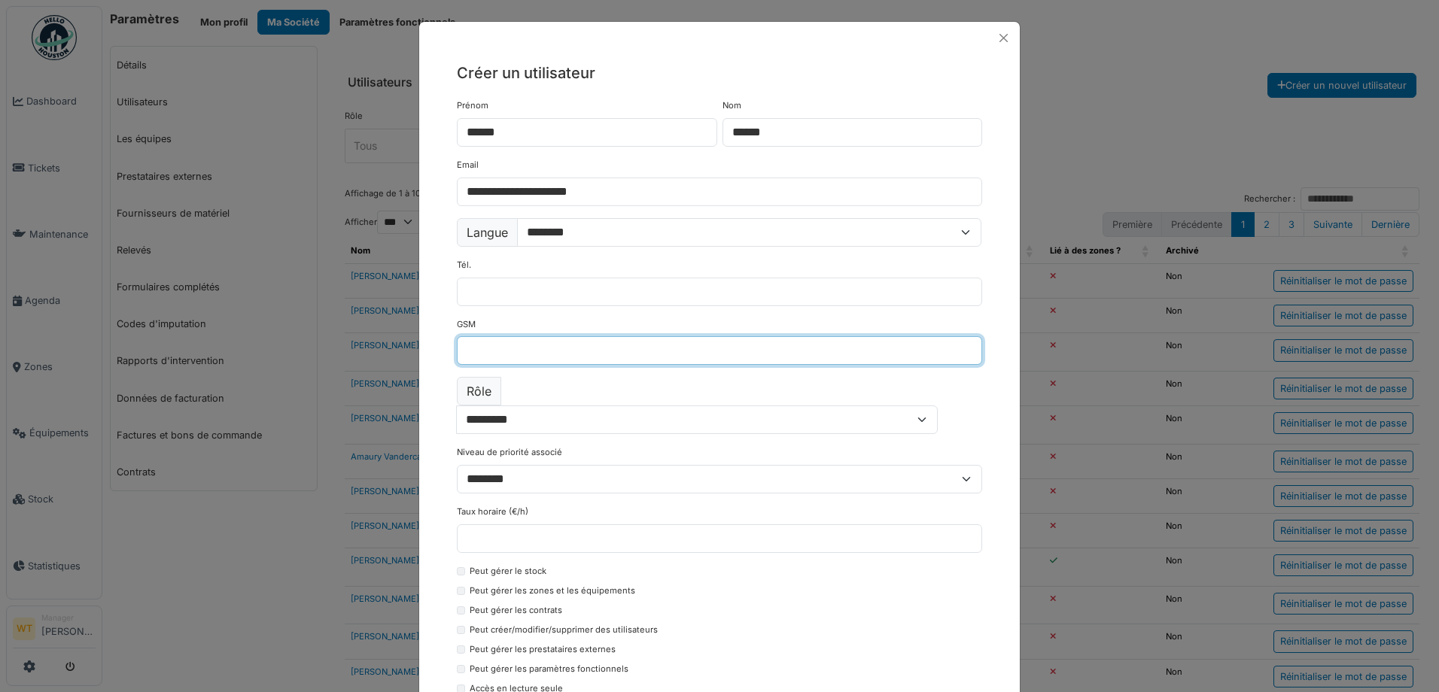
click at [522, 355] on input "GSM" at bounding box center [719, 350] width 525 height 29
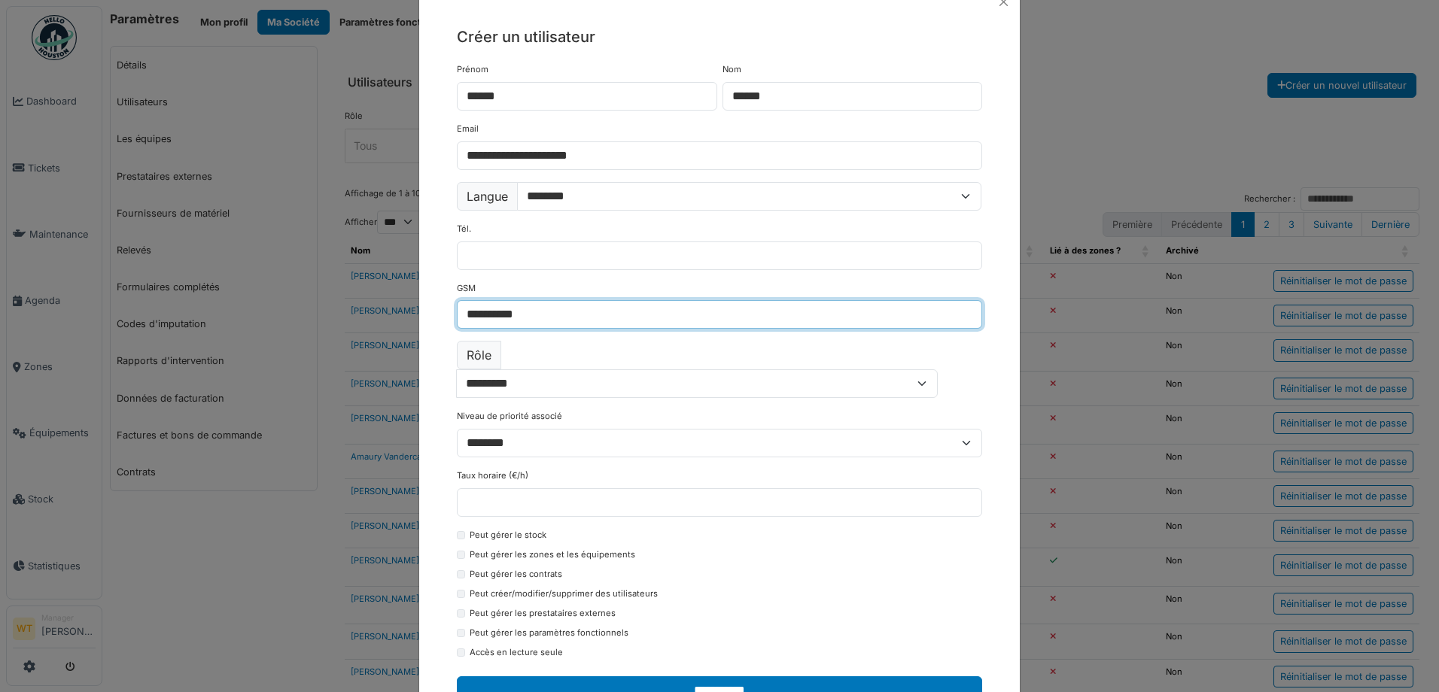
scroll to position [68, 0]
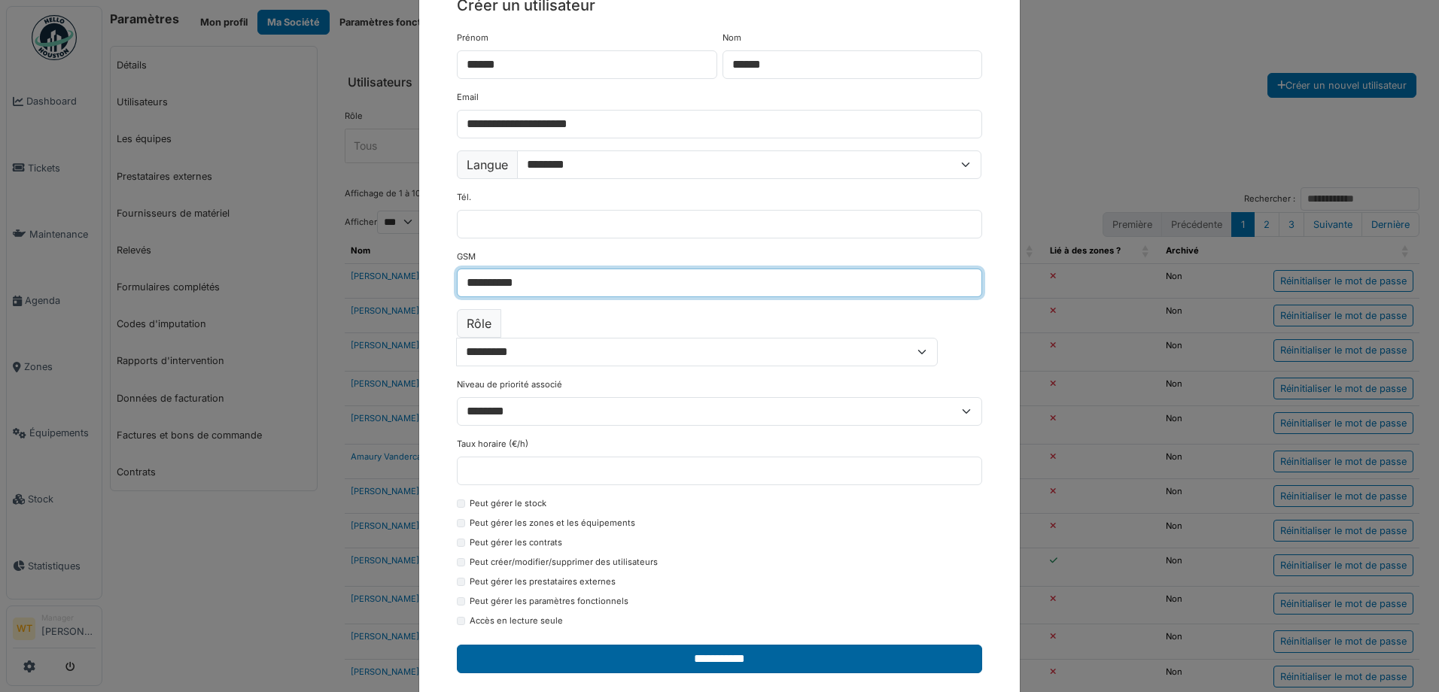
type input "**********"
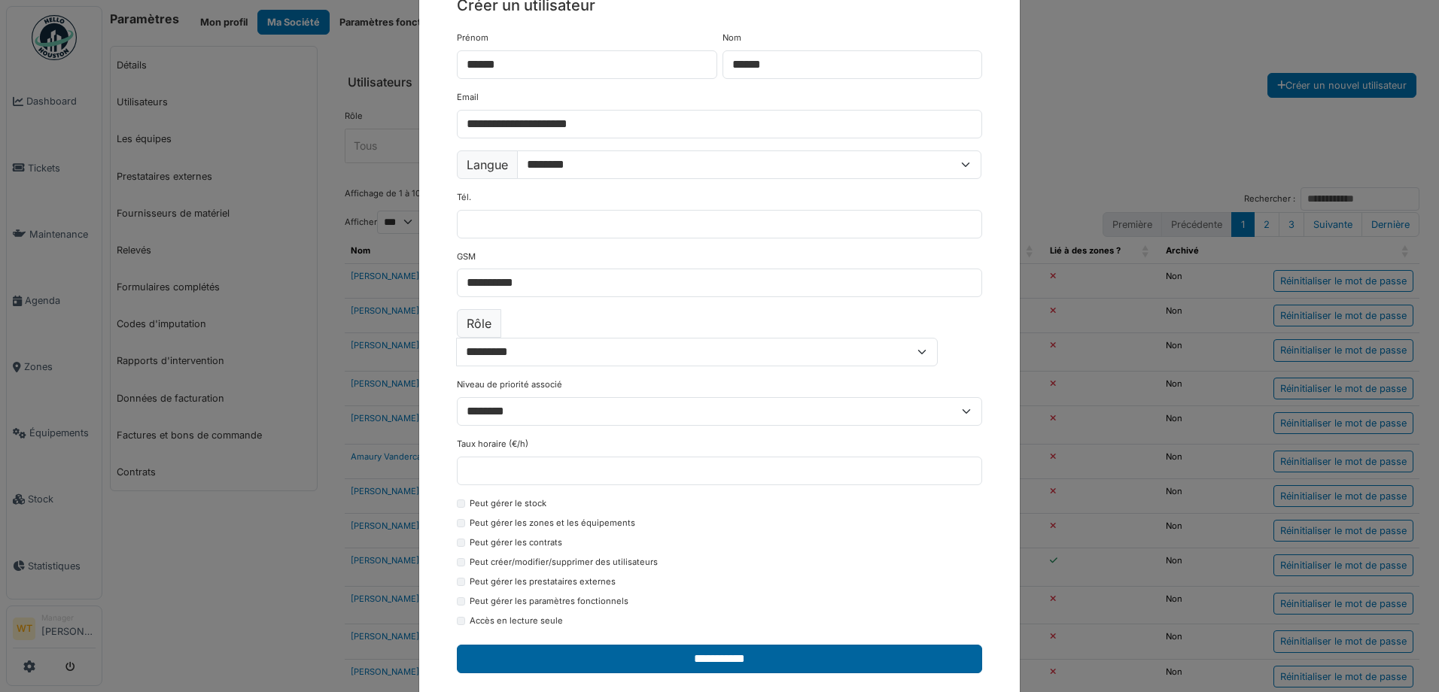
click at [635, 645] on input "**********" at bounding box center [719, 659] width 525 height 29
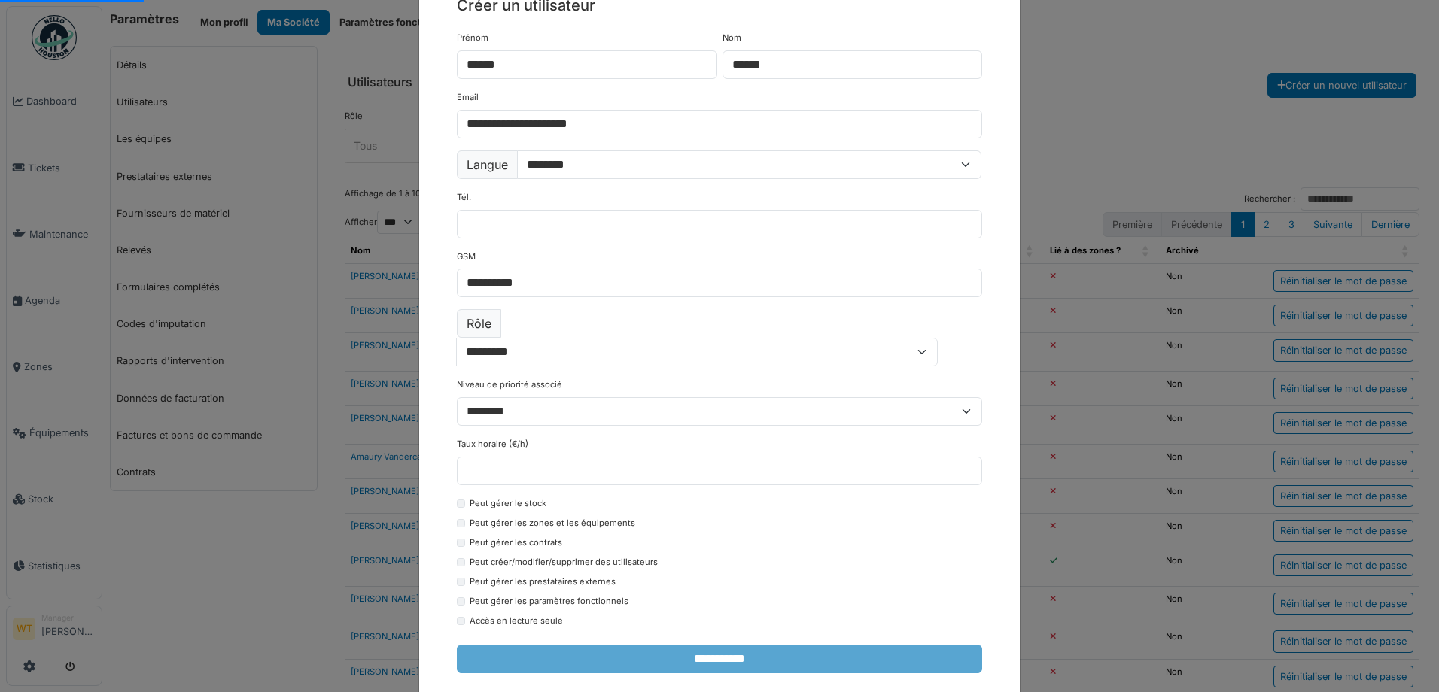
select select "***"
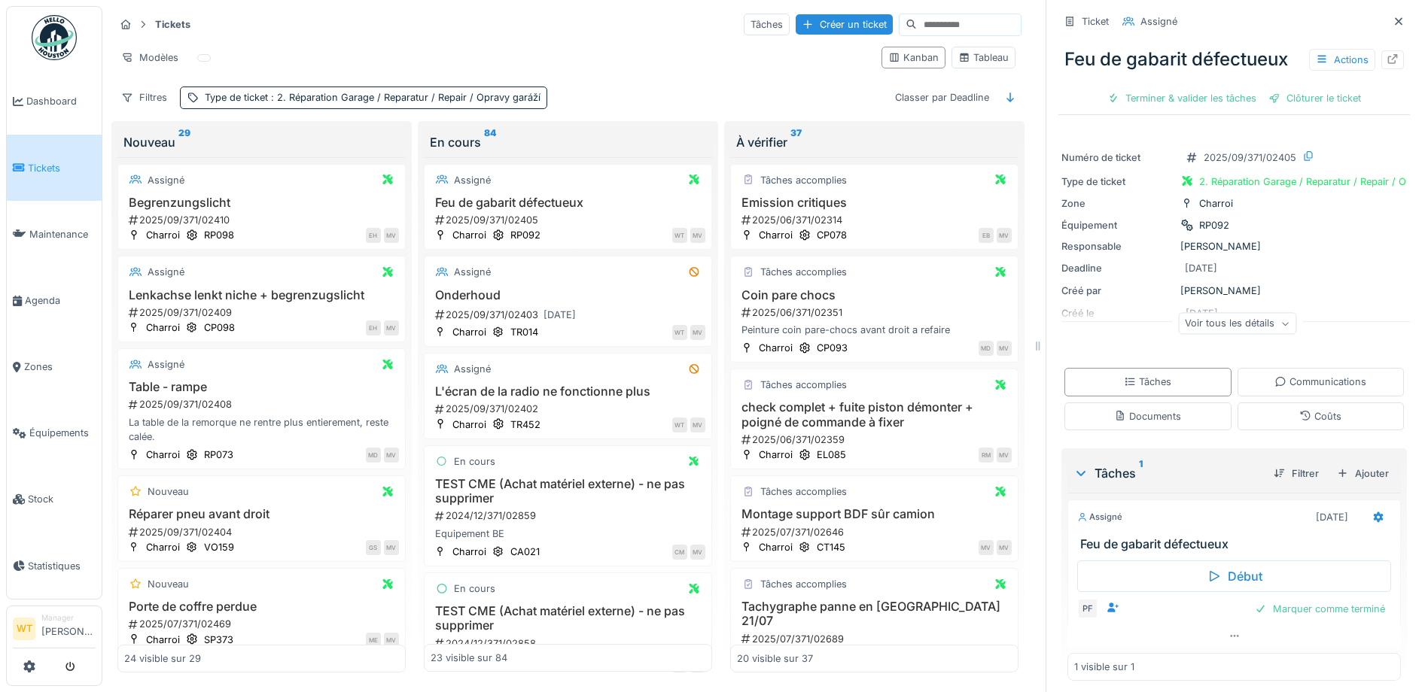
scroll to position [10, 0]
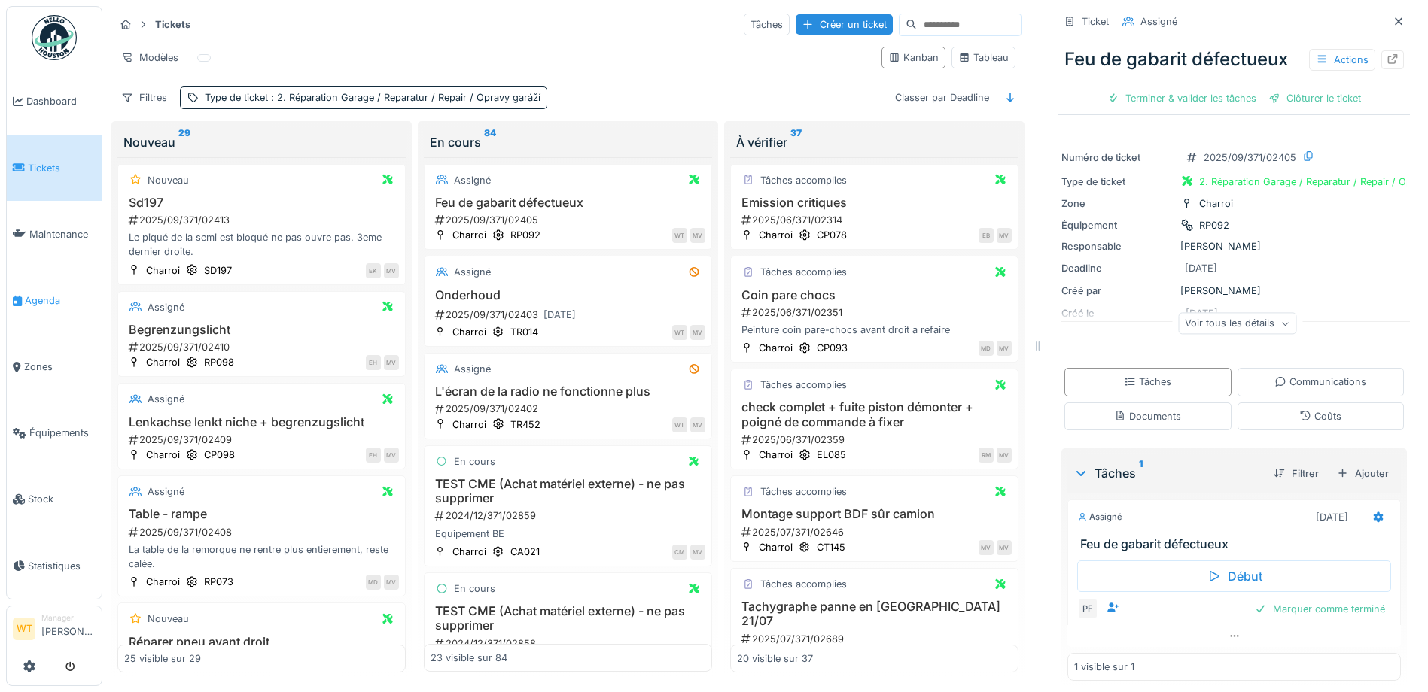
click at [26, 294] on span "Agenda" at bounding box center [60, 301] width 71 height 14
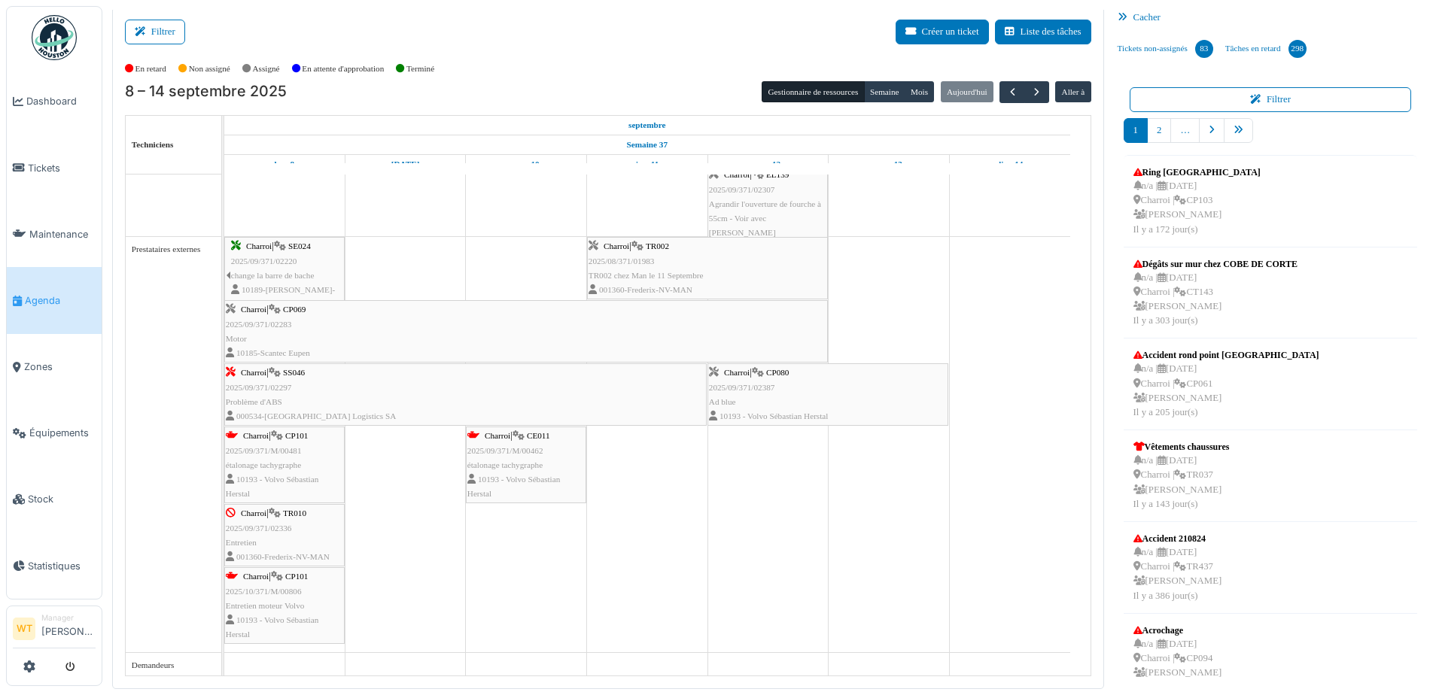
scroll to position [1365, 0]
click at [1240, 130] on link "pager" at bounding box center [1238, 130] width 29 height 25
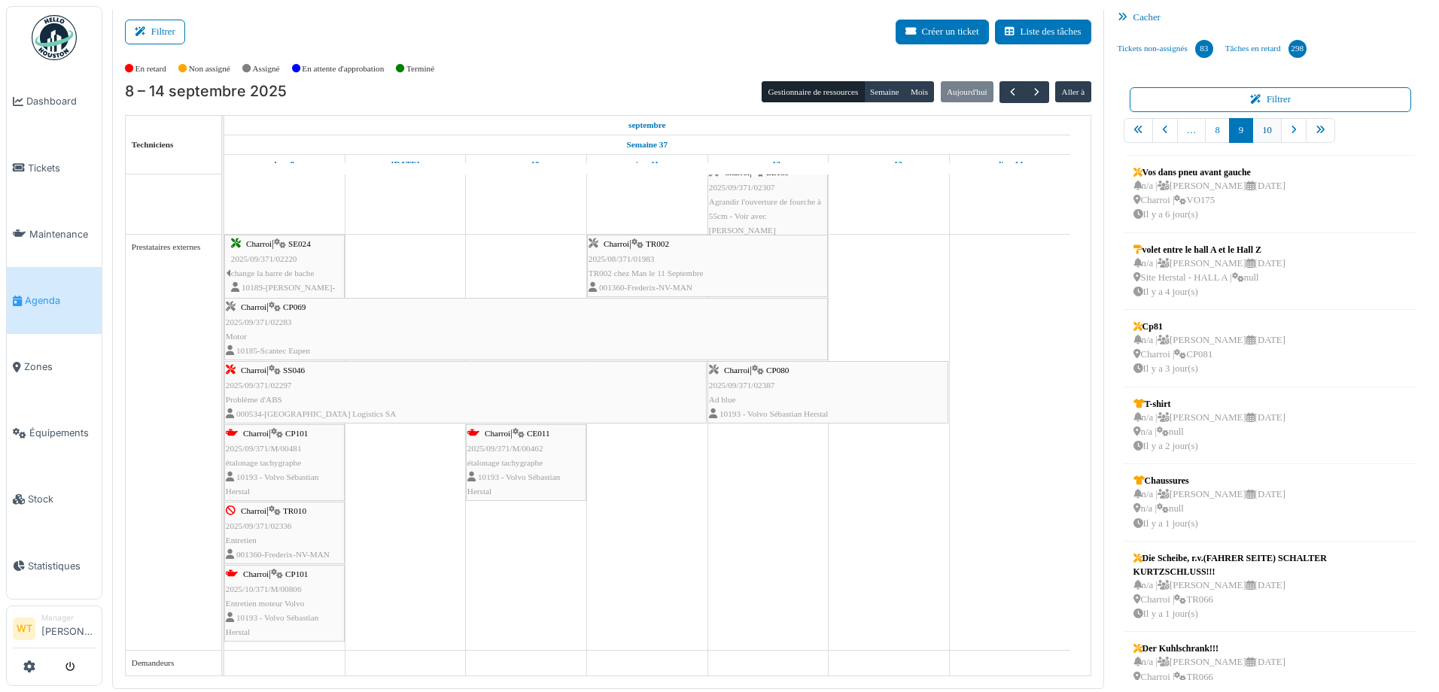
click at [1255, 125] on link "10" at bounding box center [1266, 130] width 29 height 25
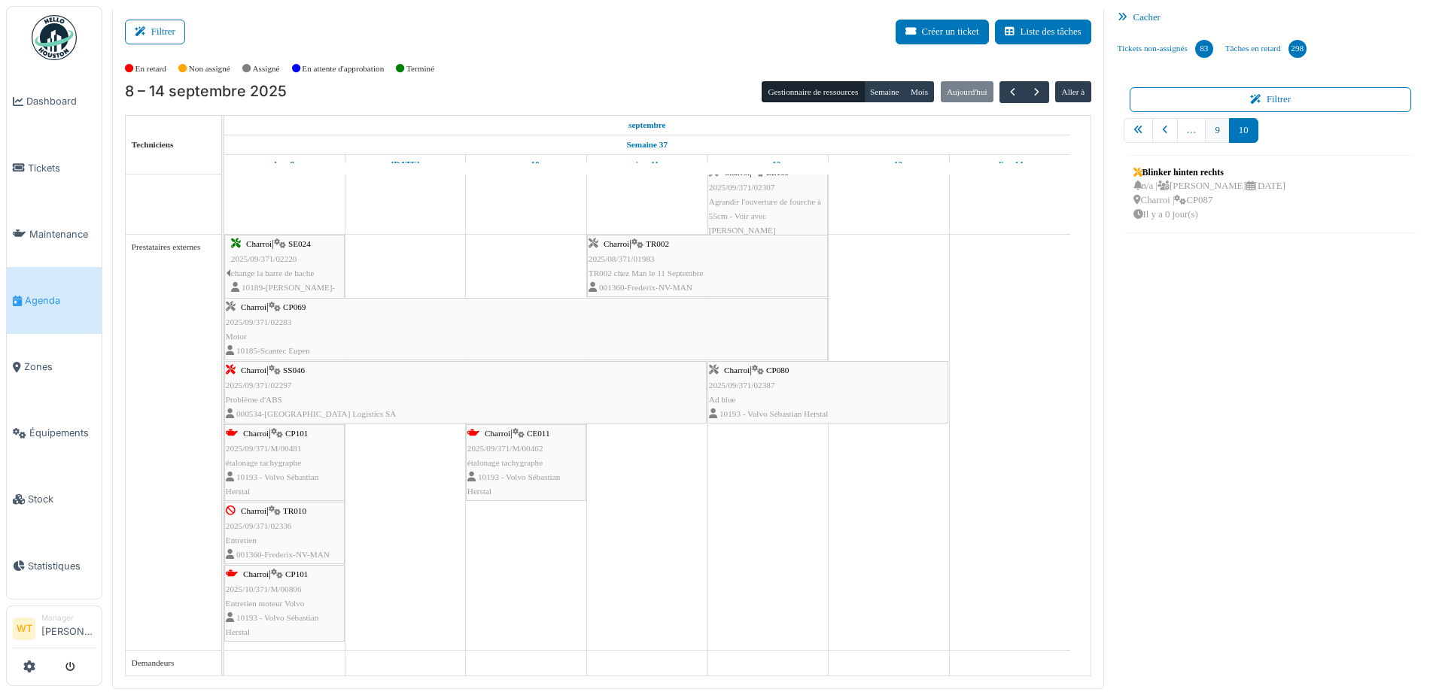
click at [1209, 134] on link "9" at bounding box center [1217, 130] width 24 height 25
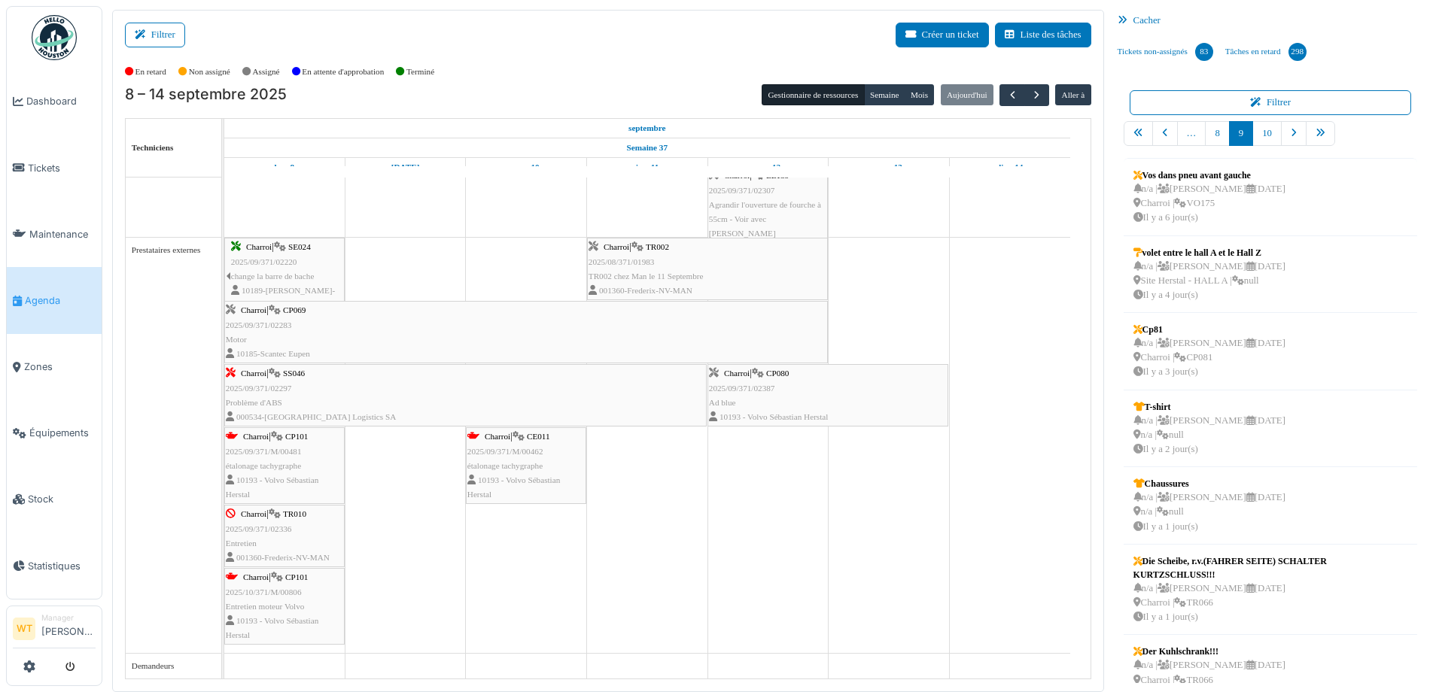
scroll to position [1224, 0]
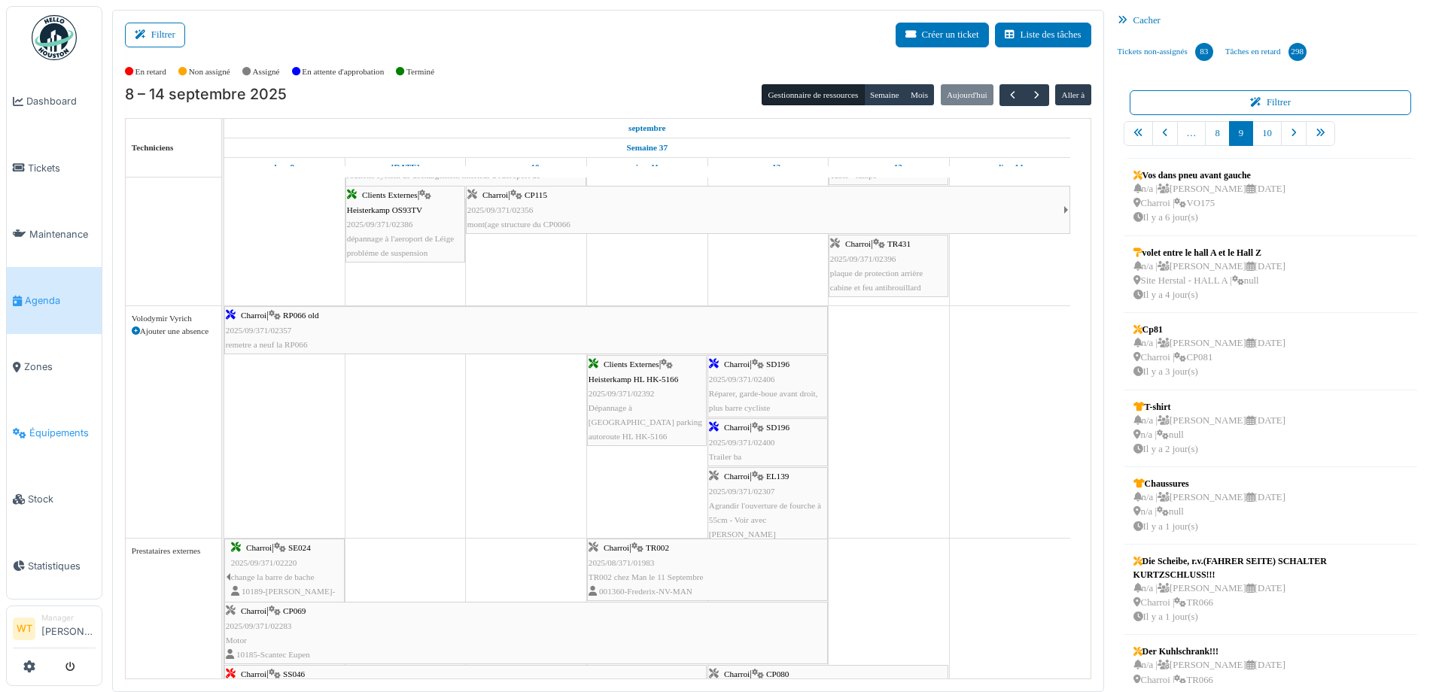
click at [63, 426] on span "Équipements" at bounding box center [62, 433] width 66 height 14
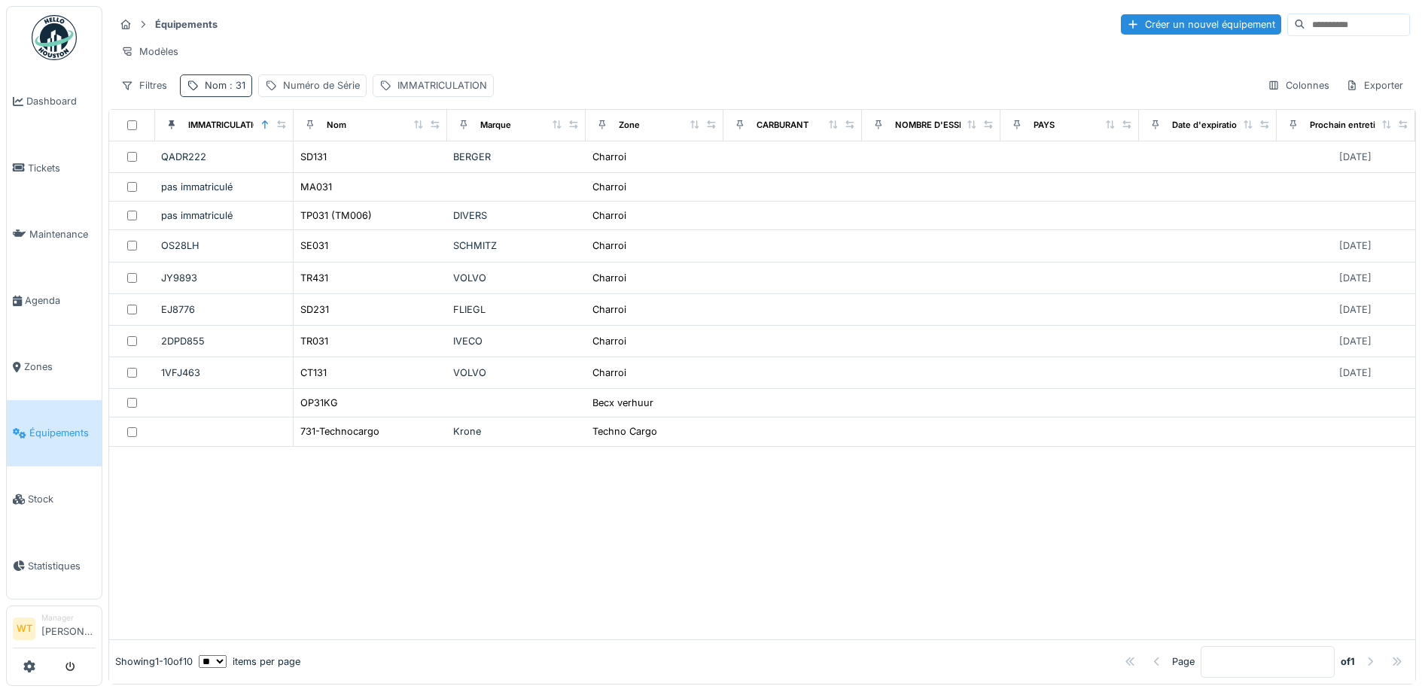
click at [223, 92] on div "Nom : 31" at bounding box center [225, 85] width 41 height 14
click at [324, 164] on icon at bounding box center [318, 169] width 12 height 10
click at [300, 171] on input "Nom" at bounding box center [262, 170] width 150 height 32
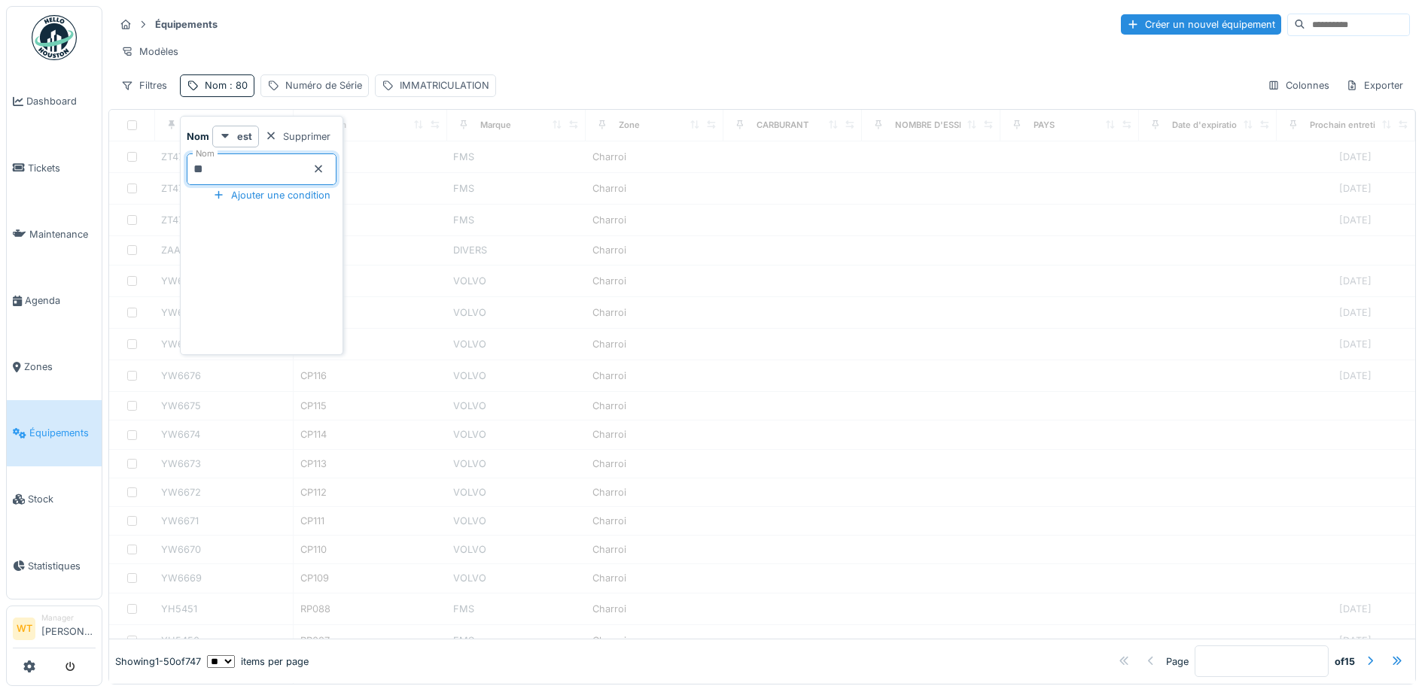
type input "**"
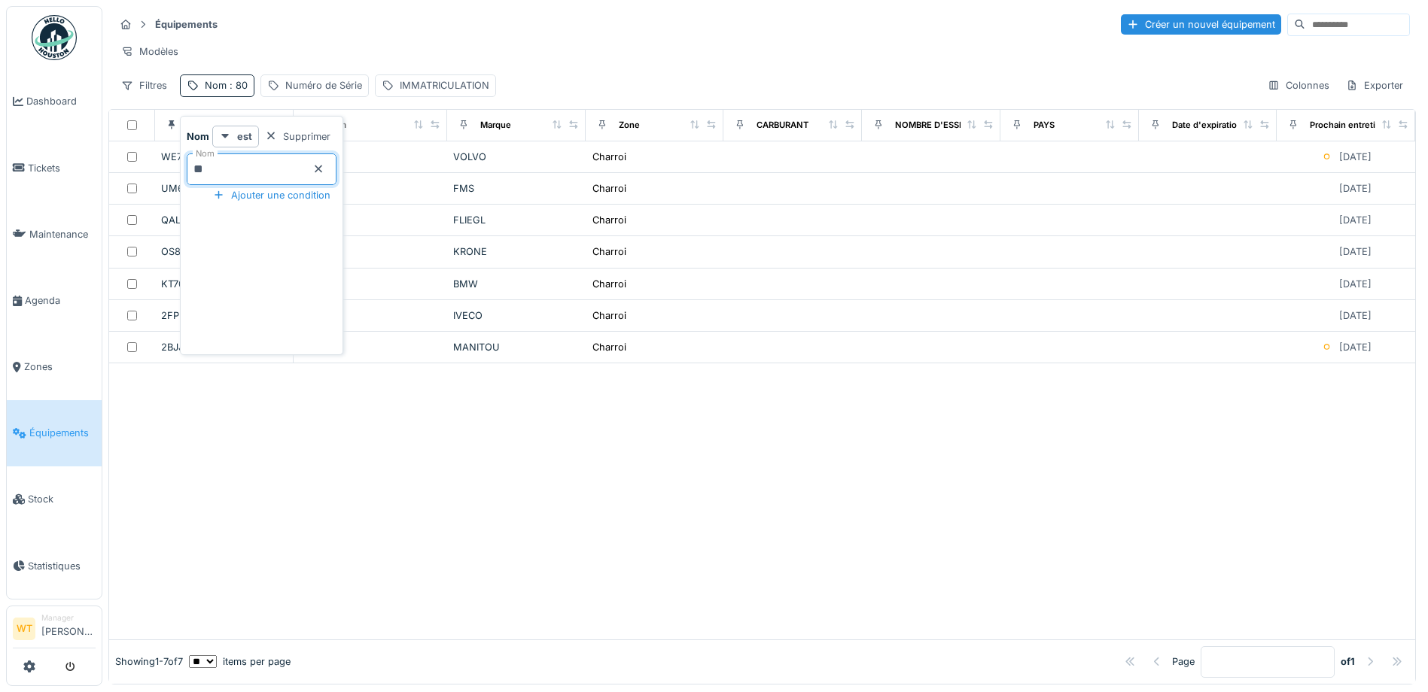
click at [370, 10] on div "Équipements Créer un nouvel équipement Modèles Filtres Nom : 80 Numéro de Série…" at bounding box center [761, 54] width 1307 height 97
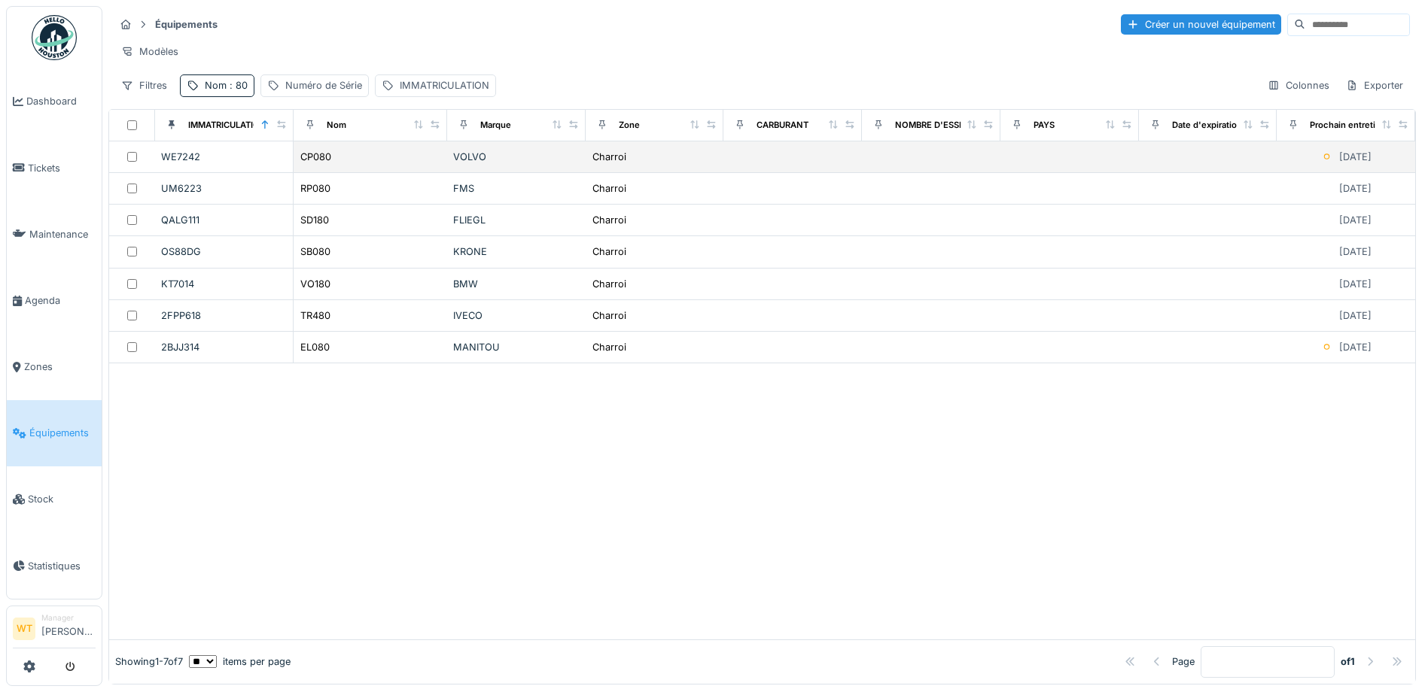
click at [375, 163] on div "CP080" at bounding box center [370, 157] width 141 height 16
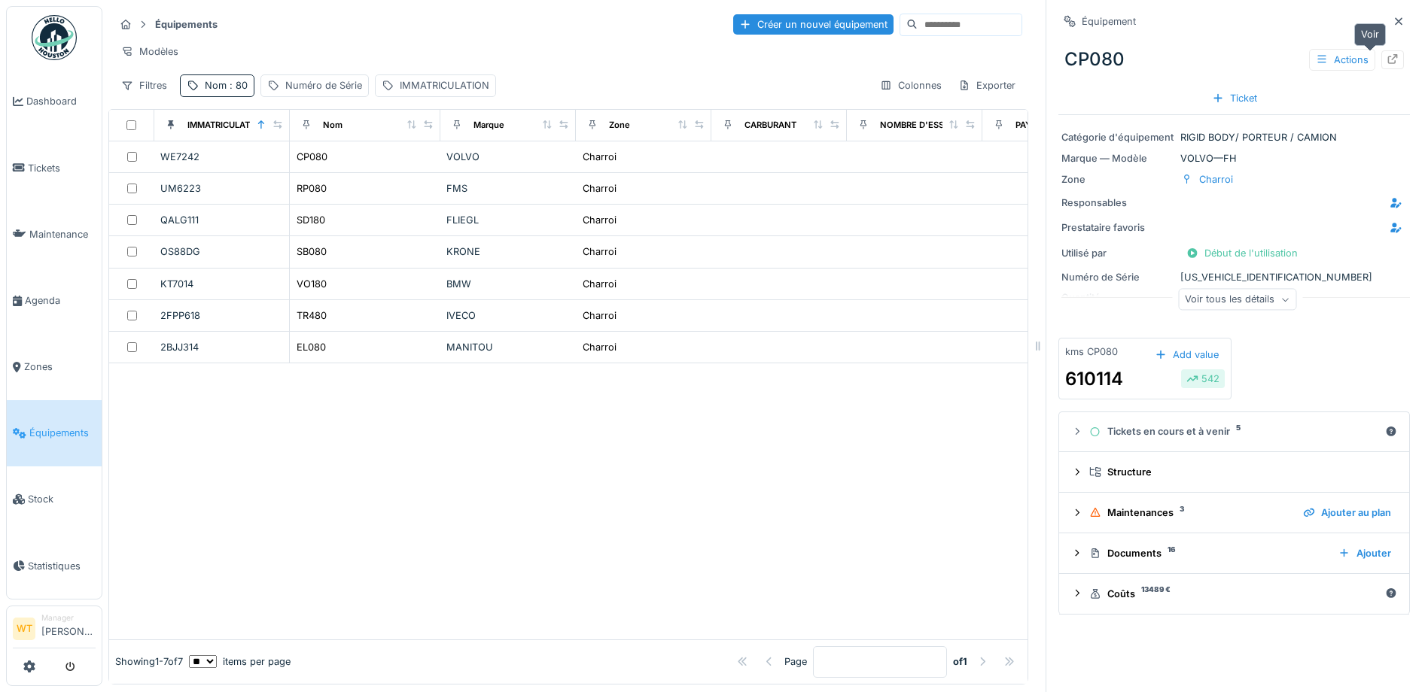
click at [1381, 57] on div at bounding box center [1392, 59] width 23 height 19
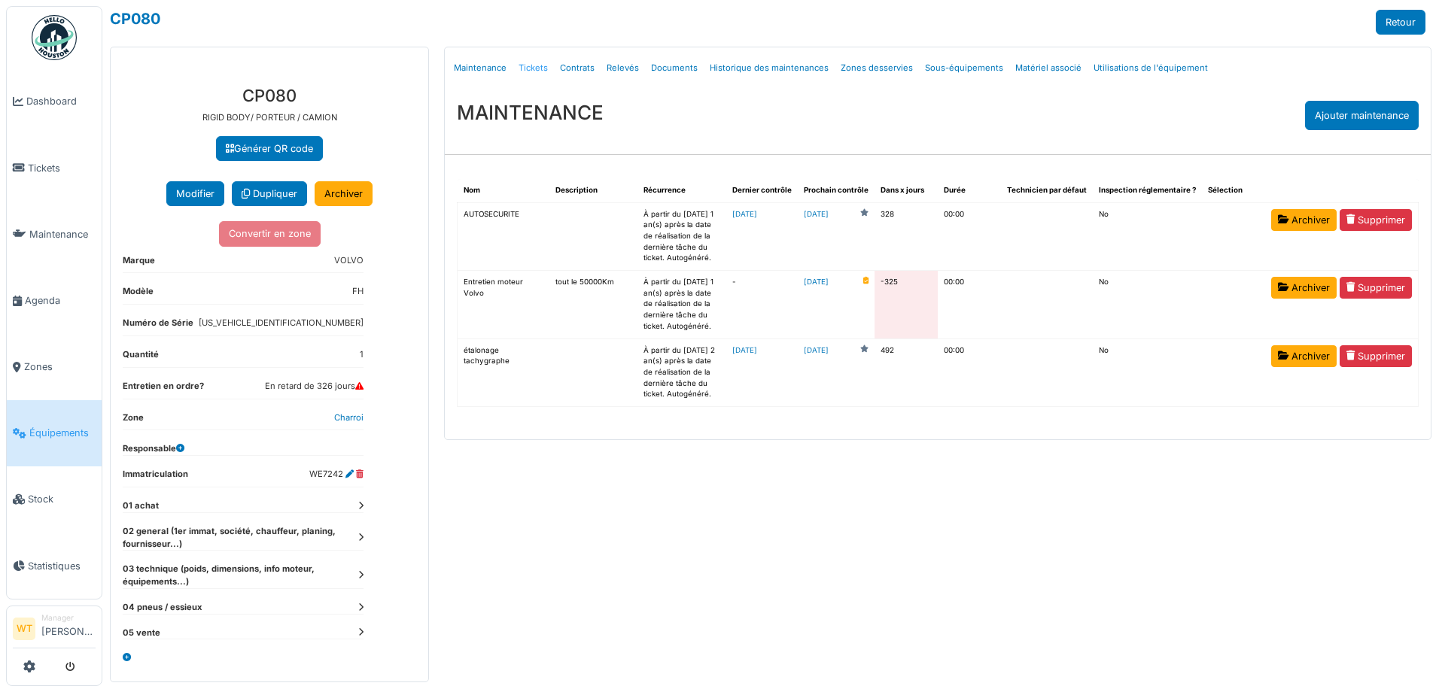
click at [532, 69] on link "Tickets" at bounding box center [533, 67] width 41 height 35
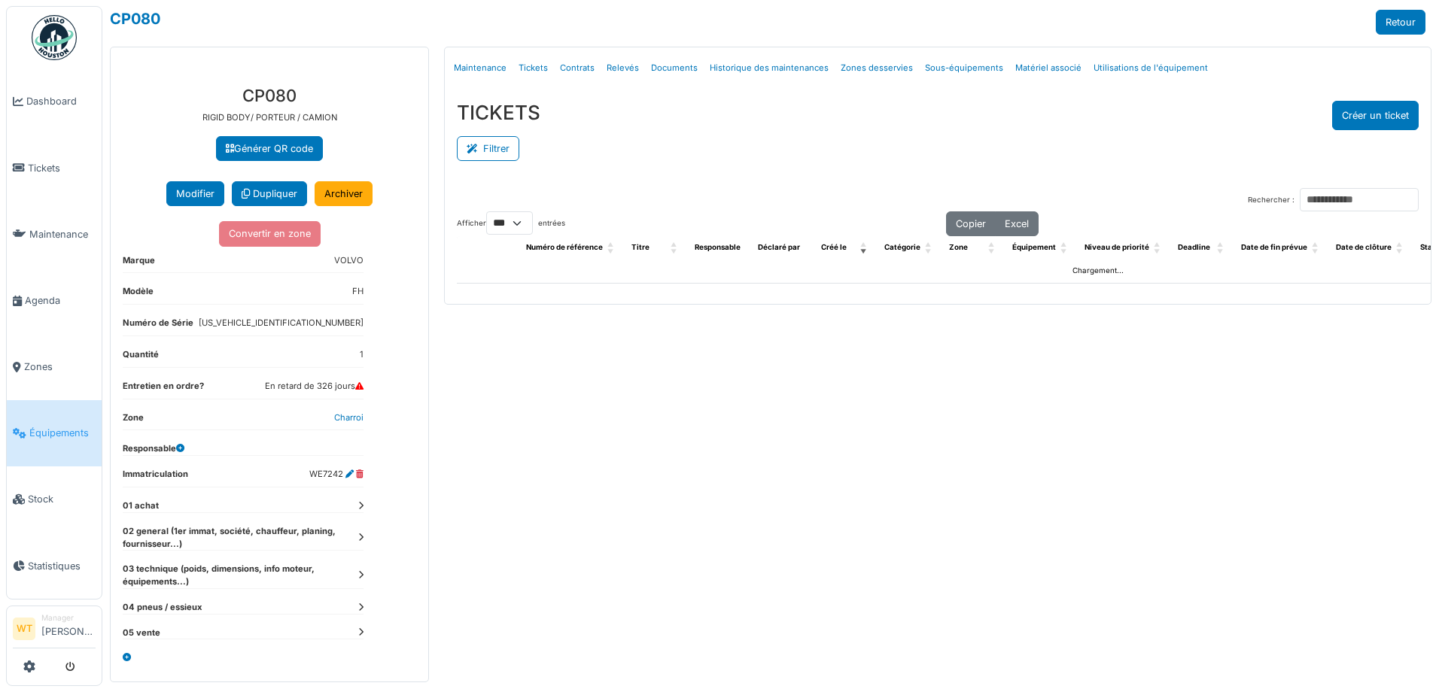
select select "***"
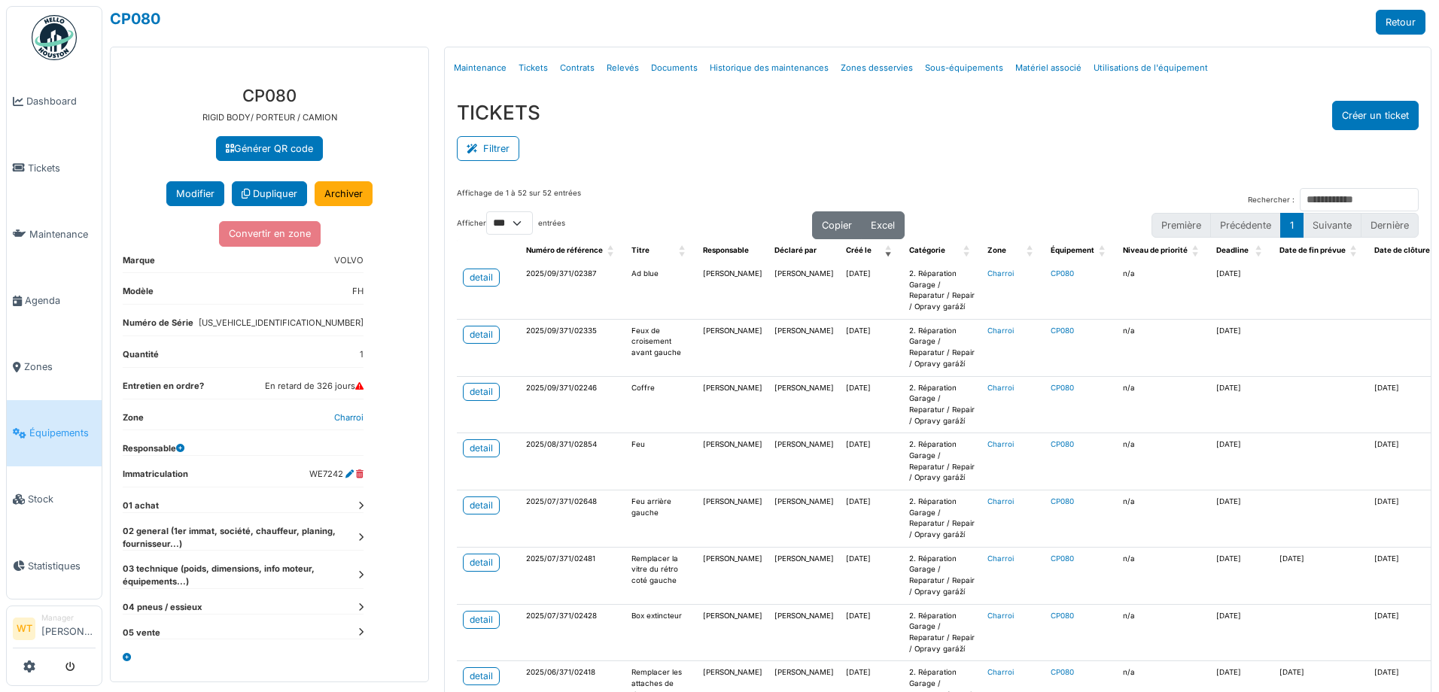
click at [478, 266] on td "detail" at bounding box center [488, 291] width 63 height 56
click at [476, 275] on div "detail" at bounding box center [481, 278] width 23 height 14
click at [71, 428] on span "Équipements" at bounding box center [62, 433] width 66 height 14
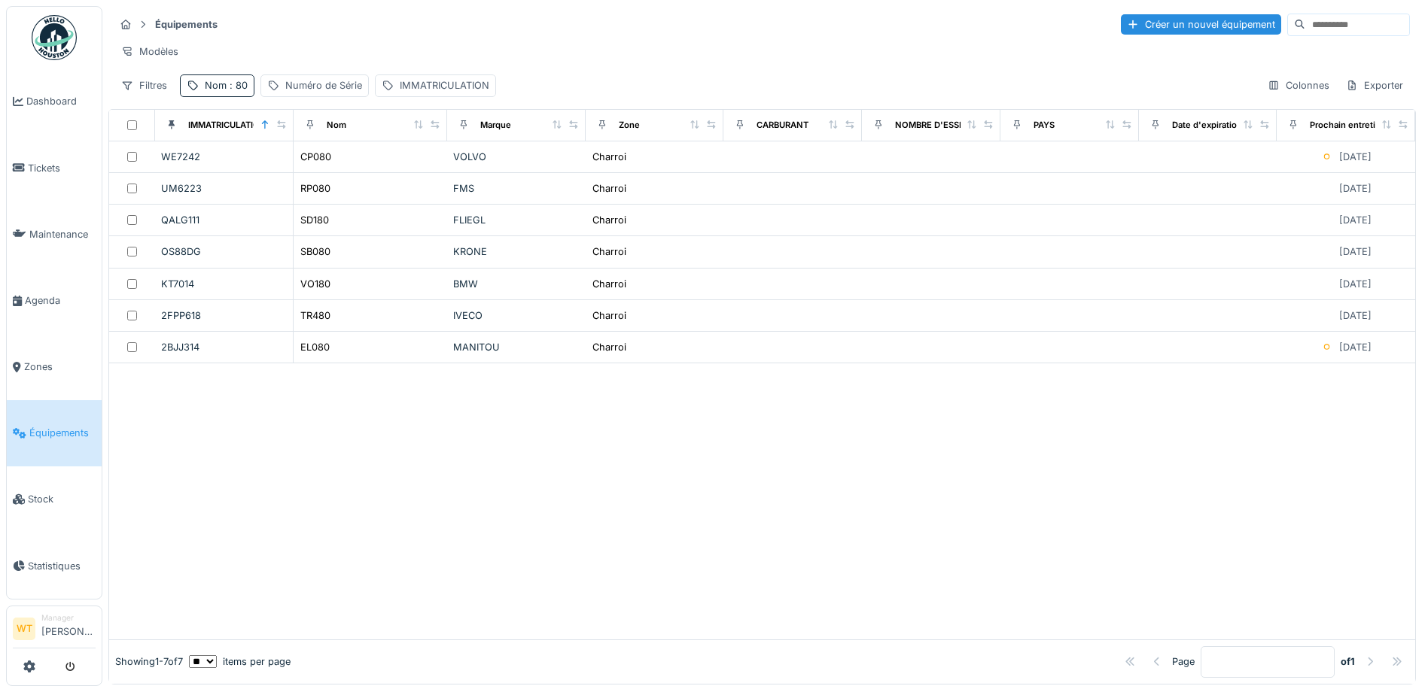
click at [246, 90] on div "Nom : 80" at bounding box center [226, 85] width 43 height 14
click at [322, 167] on icon at bounding box center [319, 170] width 8 height 8
click at [286, 176] on input "Nom" at bounding box center [262, 170] width 150 height 32
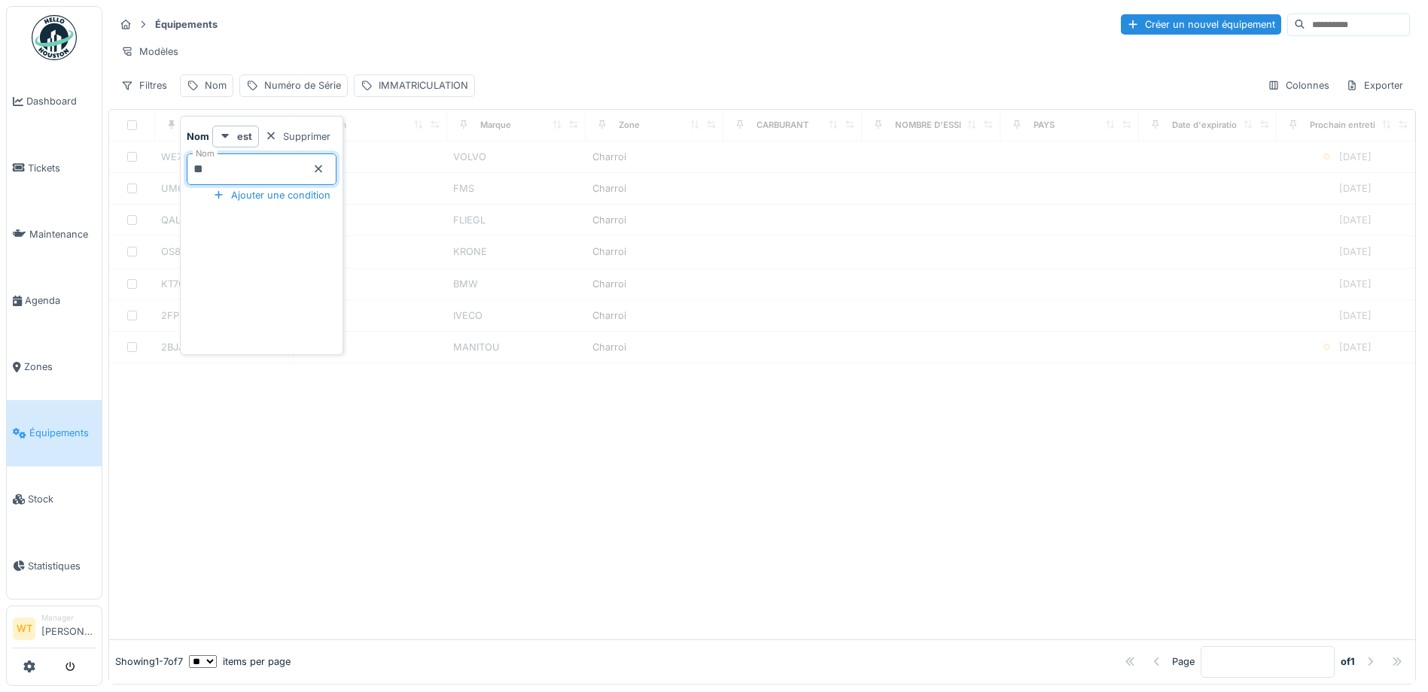
type input "**"
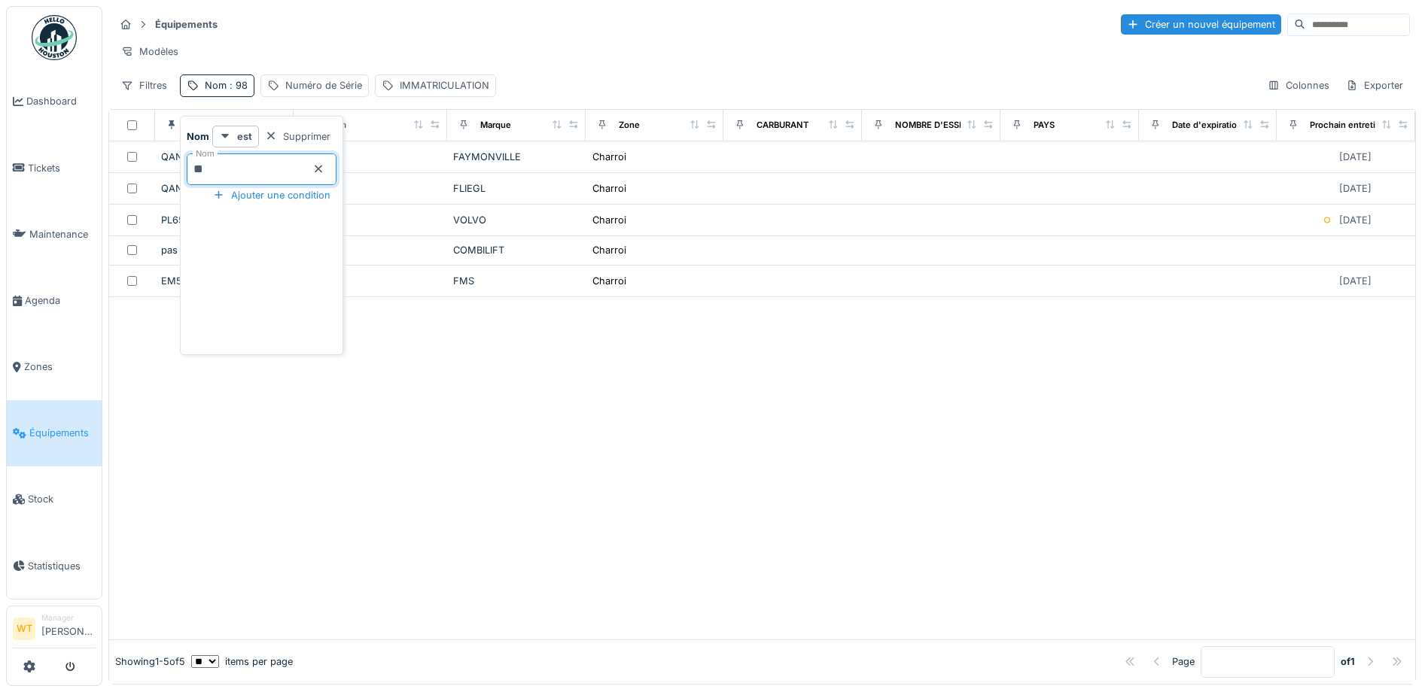
click at [483, 35] on div "Équipements Créer un nouvel équipement" at bounding box center [761, 24] width 1295 height 25
click at [482, 35] on div "Équipements Créer un nouvel équipement" at bounding box center [761, 24] width 1295 height 25
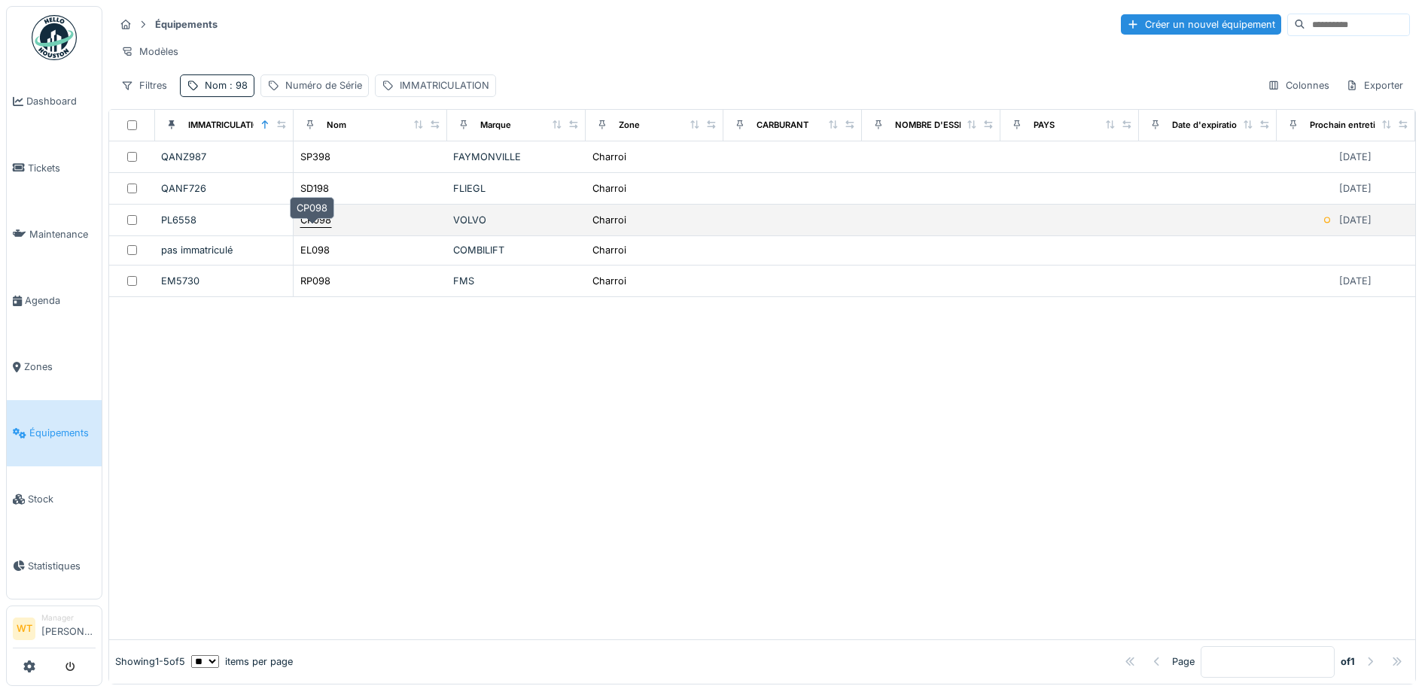
click at [321, 227] on div "CP098" at bounding box center [315, 220] width 31 height 14
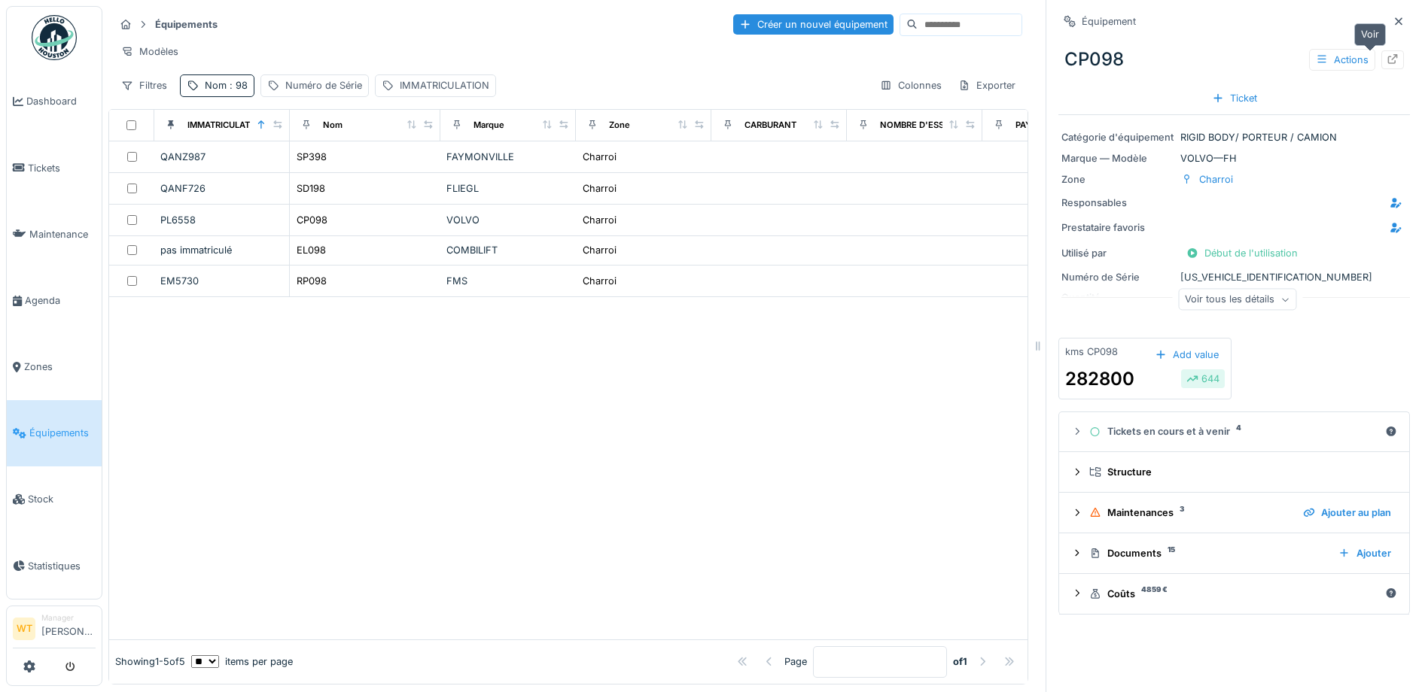
click at [1386, 65] on div at bounding box center [1392, 60] width 12 height 14
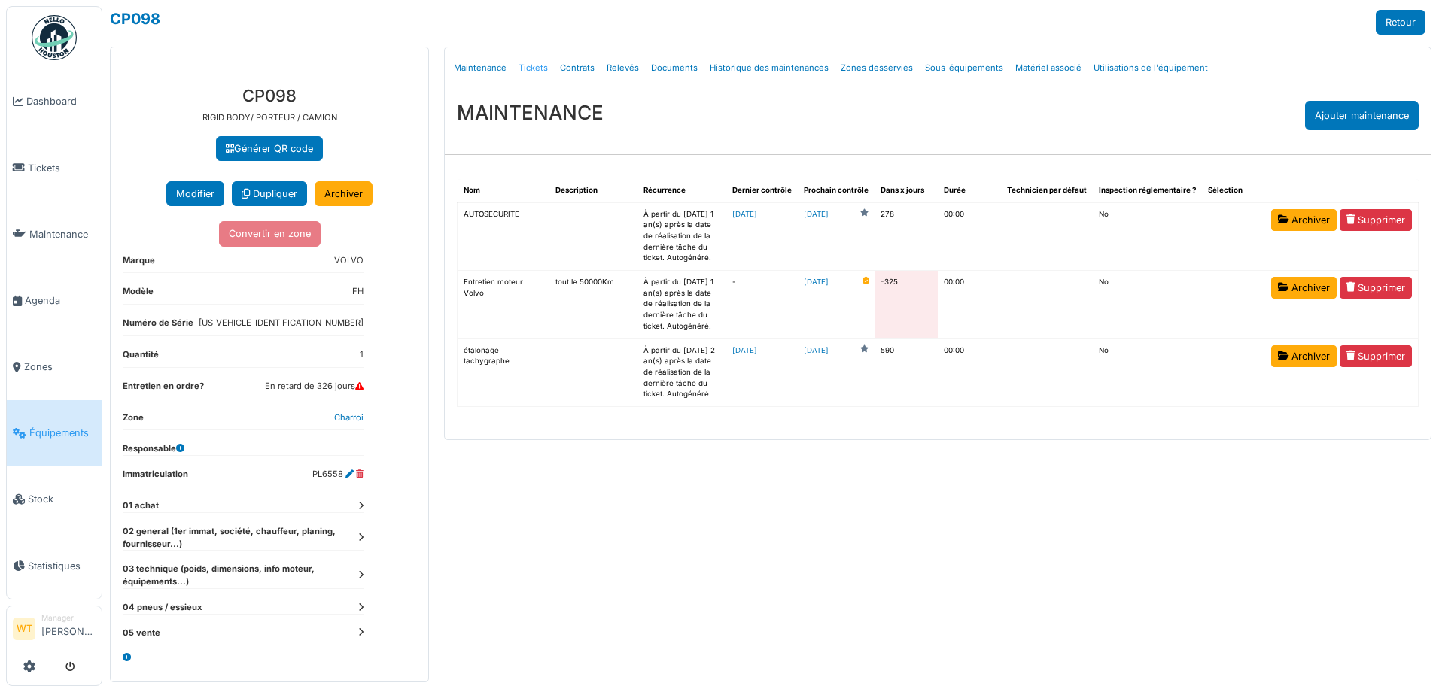
click at [538, 67] on link "Tickets" at bounding box center [533, 67] width 41 height 35
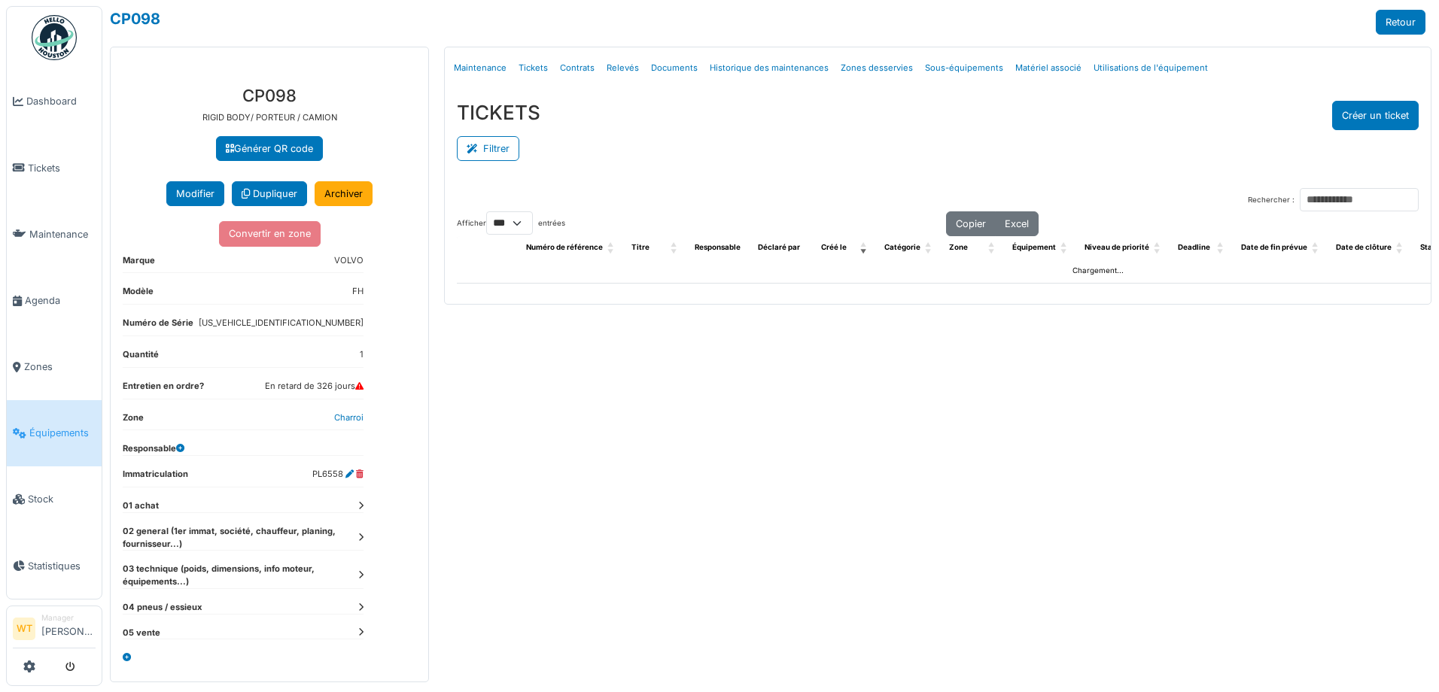
select select "***"
